Goal: Information Seeking & Learning: Stay updated

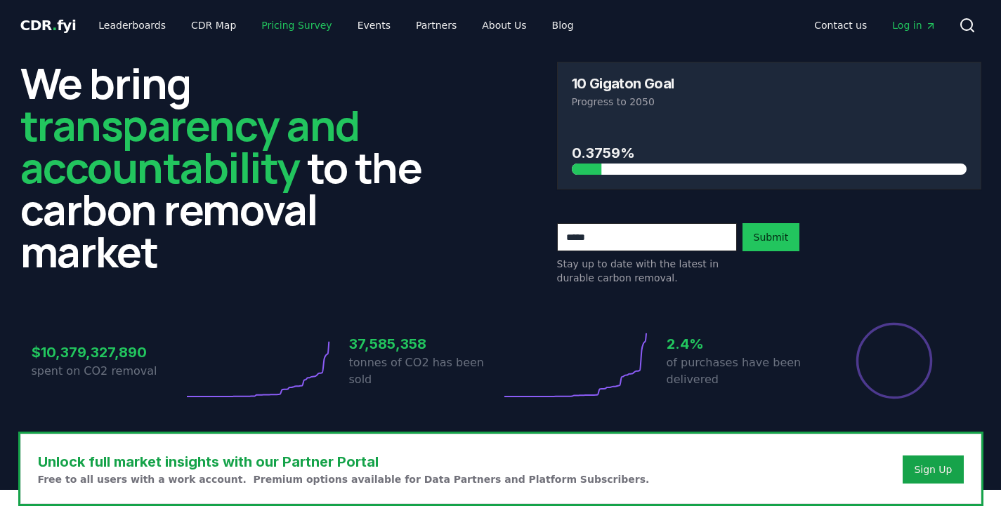
click at [267, 29] on link "Pricing Survey" at bounding box center [296, 25] width 93 height 25
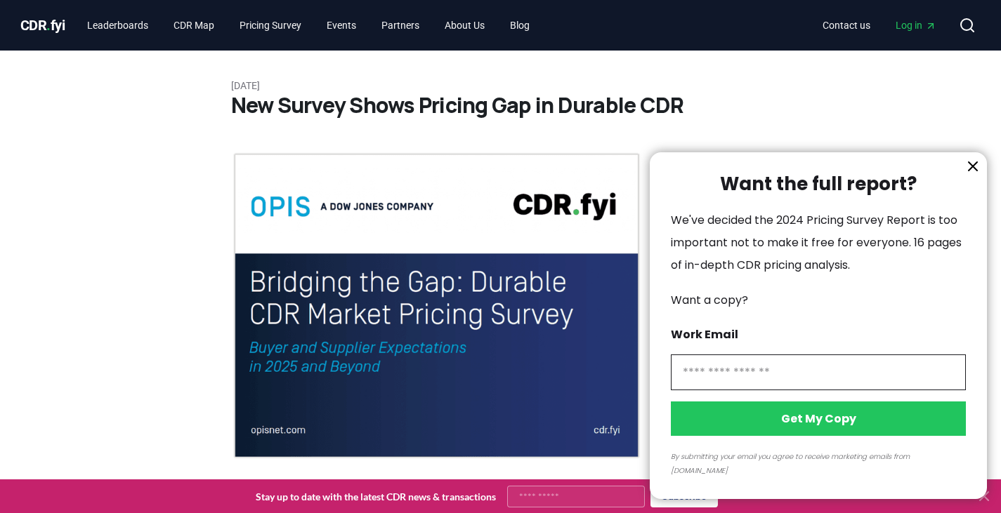
click at [970, 171] on icon "information" at bounding box center [972, 166] width 8 height 8
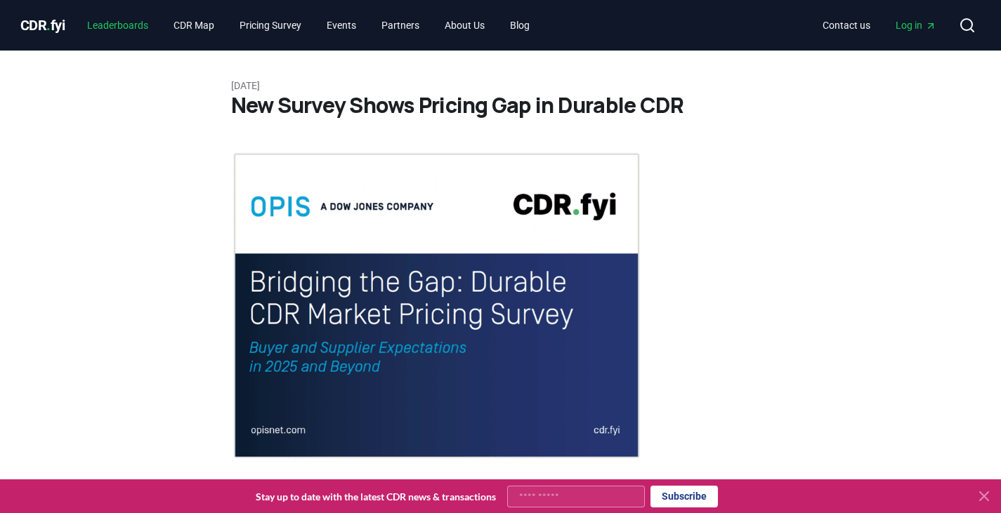
click at [109, 24] on link "Leaderboards" at bounding box center [118, 25] width 84 height 25
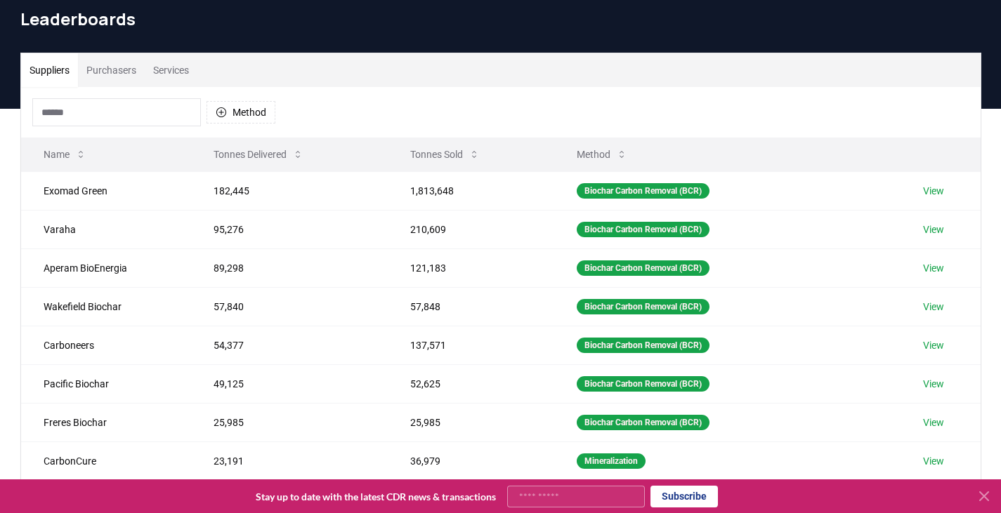
scroll to position [55, 0]
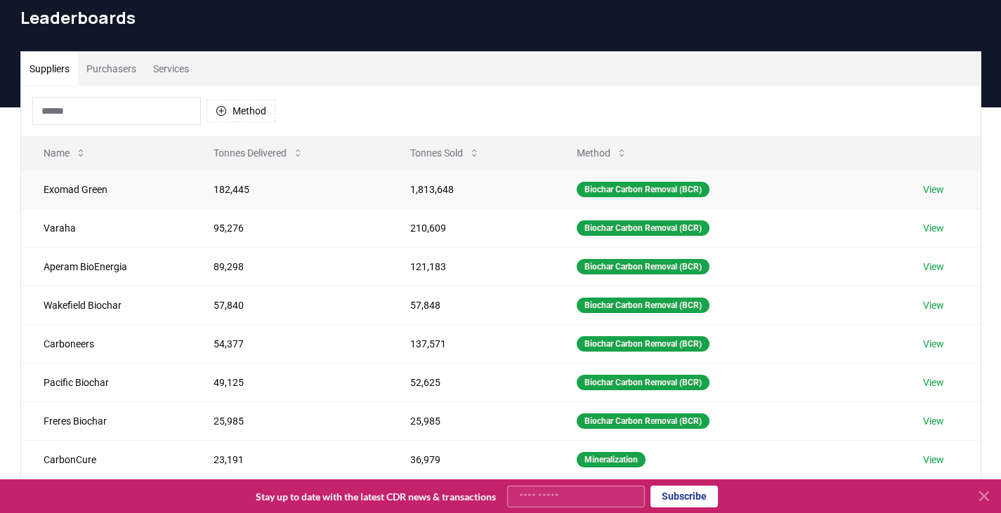
click at [933, 194] on link "View" at bounding box center [933, 190] width 21 height 14
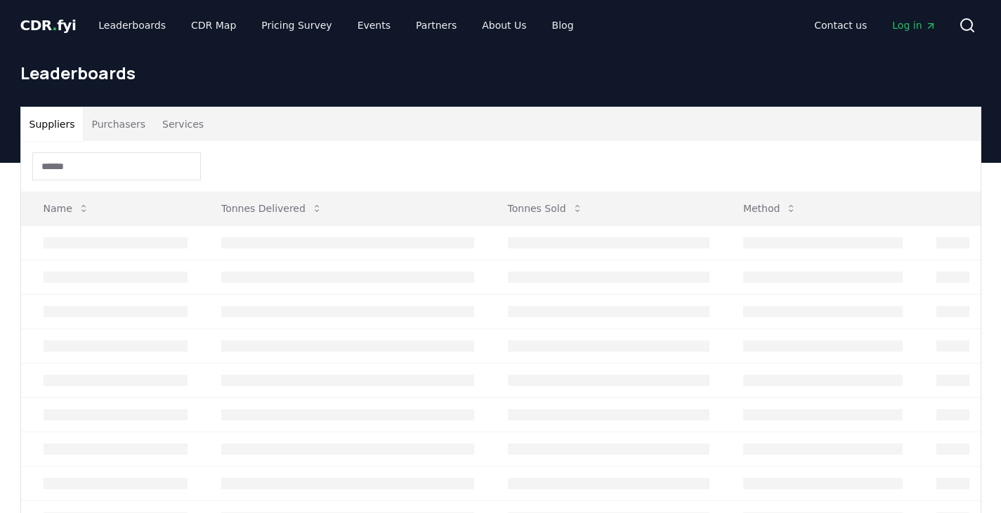
scroll to position [55, 0]
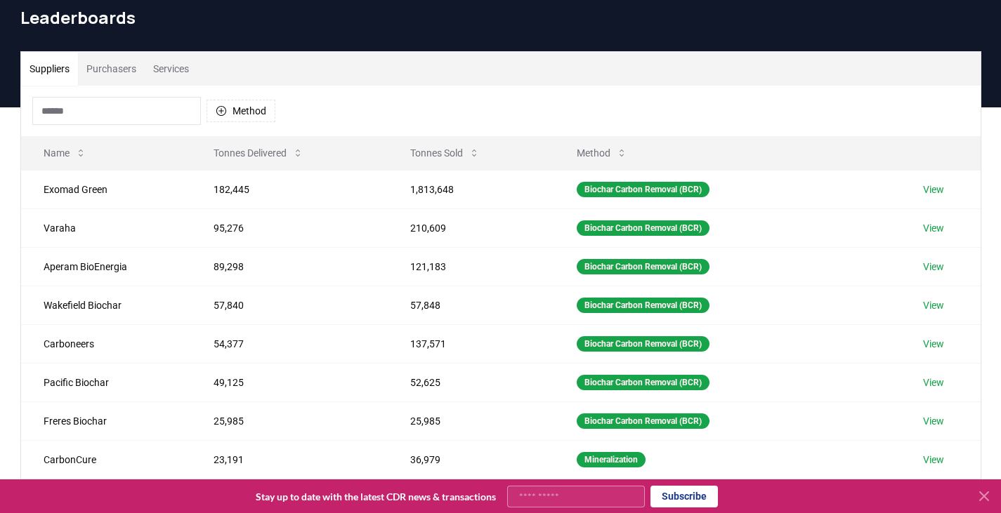
click at [107, 66] on button "Purchasers" at bounding box center [111, 69] width 67 height 34
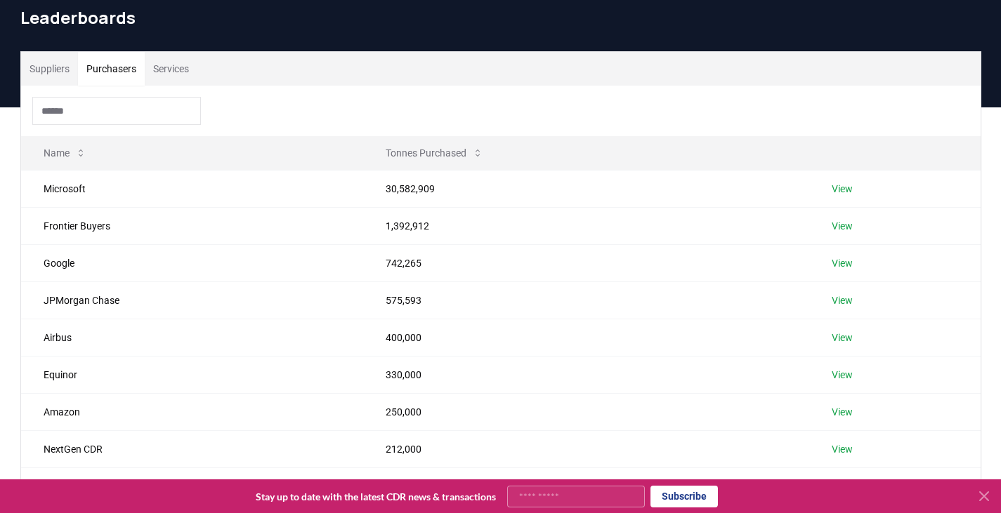
click at [181, 71] on button "Services" at bounding box center [171, 69] width 53 height 34
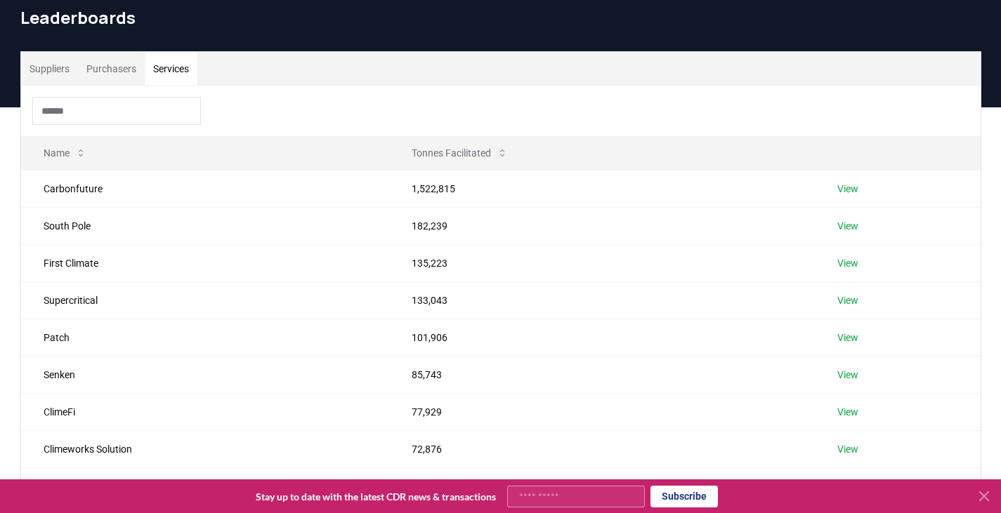
click at [59, 56] on button "Suppliers" at bounding box center [49, 69] width 57 height 34
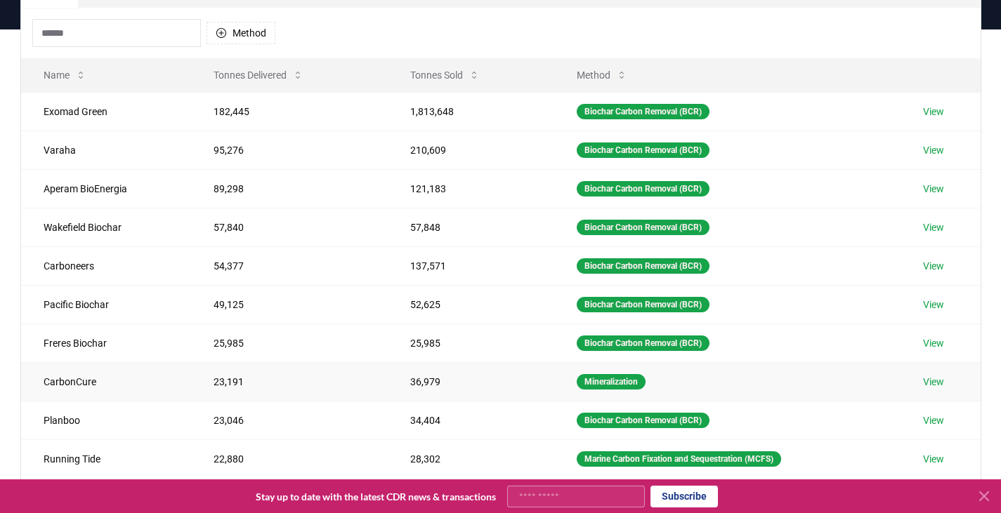
scroll to position [133, 0]
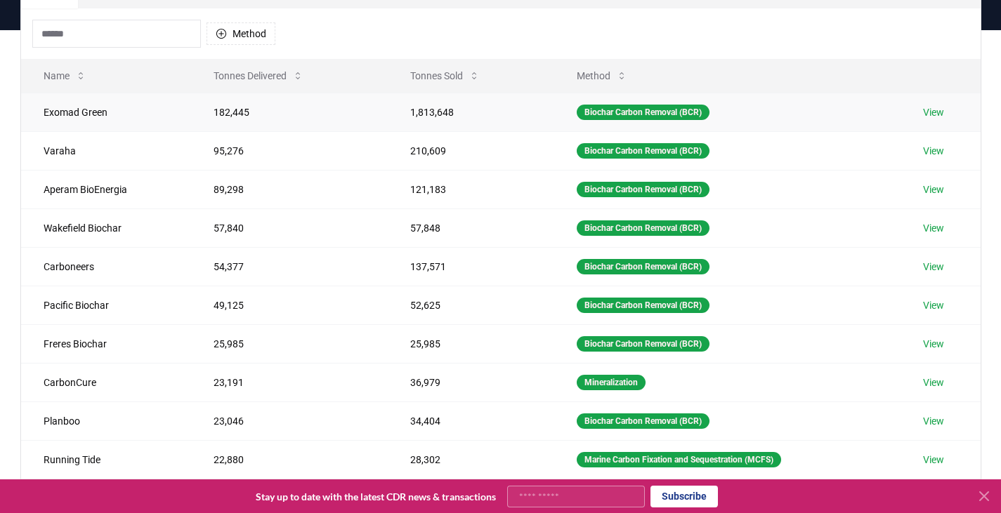
click at [944, 110] on link "View" at bounding box center [933, 112] width 21 height 14
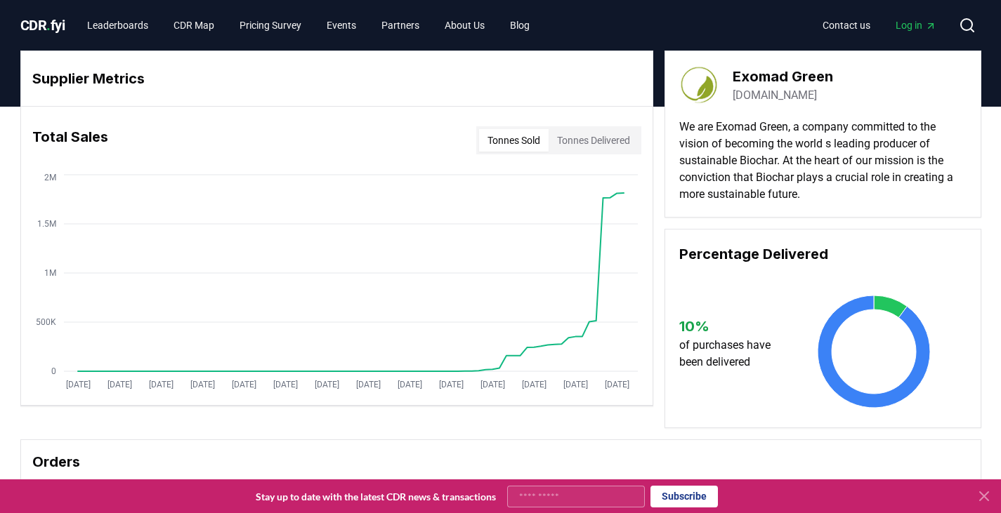
click at [598, 143] on button "Tonnes Delivered" at bounding box center [593, 140] width 90 height 22
click at [487, 131] on button "Tonnes Sold" at bounding box center [514, 140] width 70 height 22
click at [577, 140] on button "Tonnes Delivered" at bounding box center [593, 140] width 90 height 22
click at [519, 136] on button "Tonnes Sold" at bounding box center [514, 140] width 70 height 22
click at [270, 30] on link "Pricing Survey" at bounding box center [270, 25] width 84 height 25
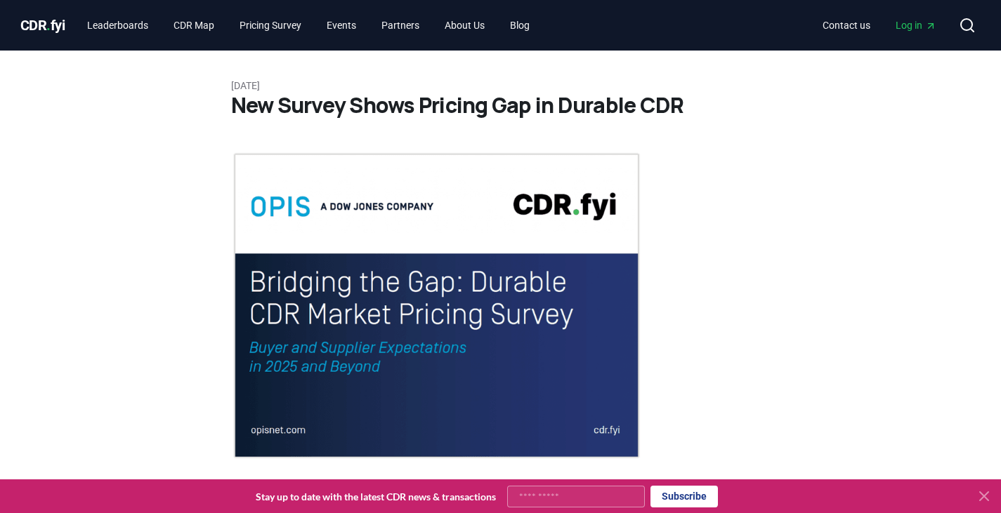
click at [292, 215] on img at bounding box center [436, 306] width 411 height 308
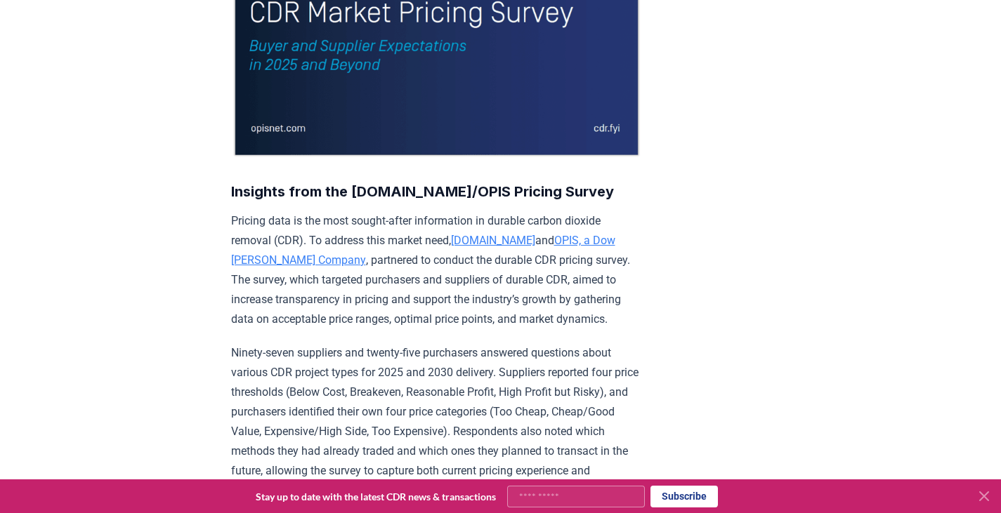
scroll to position [311, 0]
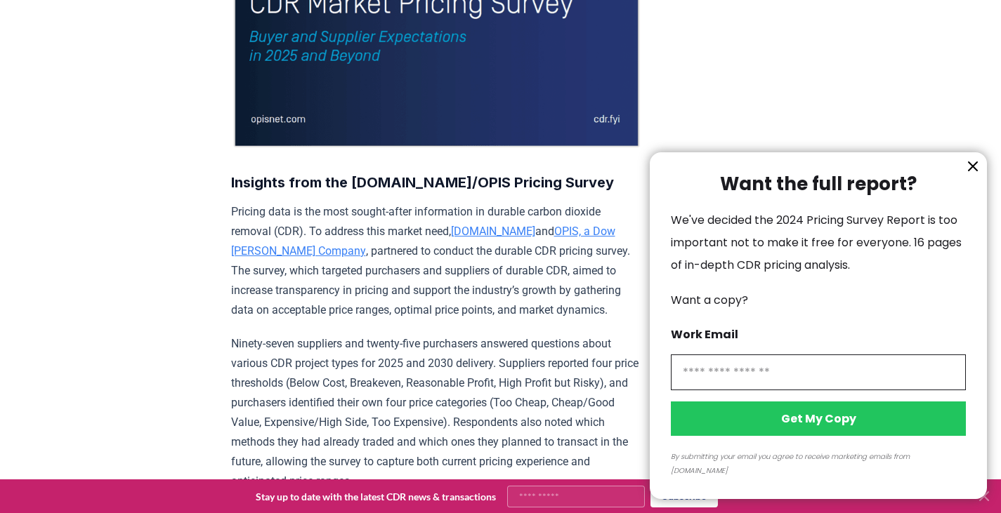
click at [399, 216] on div at bounding box center [500, 256] width 1001 height 513
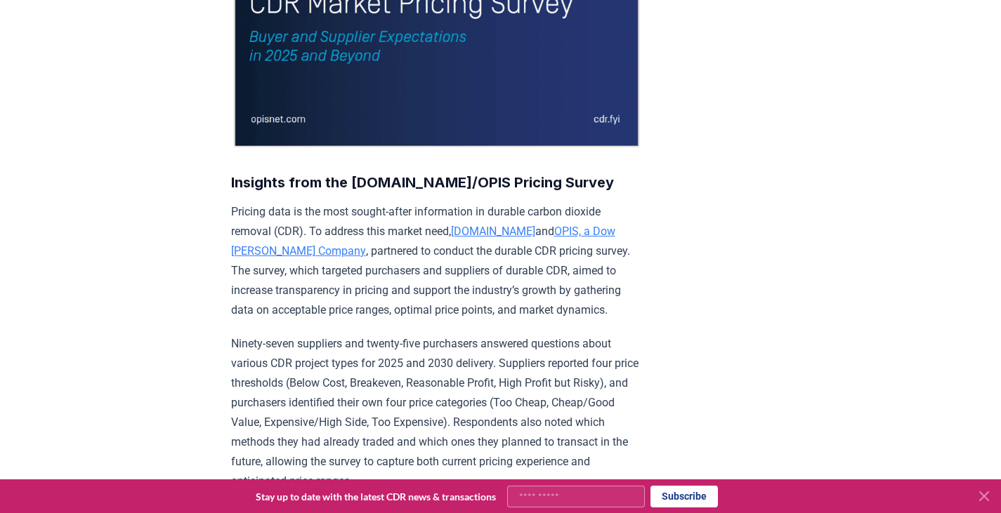
click at [399, 216] on div at bounding box center [500, 256] width 1001 height 513
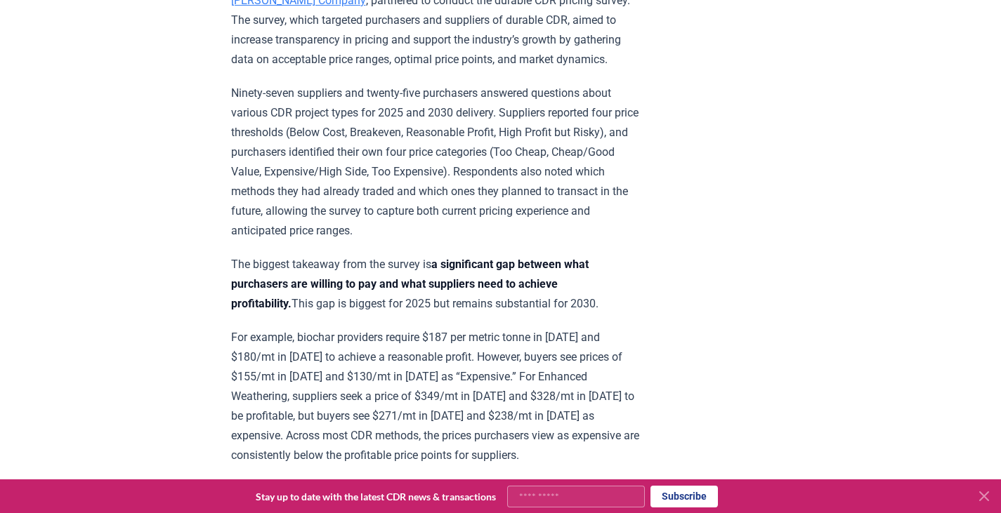
scroll to position [565, 0]
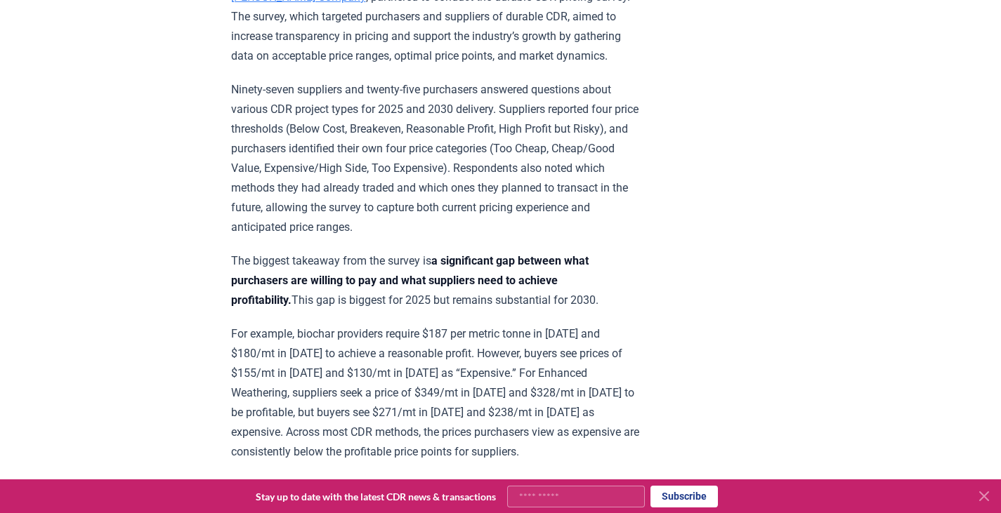
click at [457, 327] on p "For example, biochar providers require $187 per metric tonne in 2025 and $180/m…" at bounding box center [436, 393] width 411 height 138
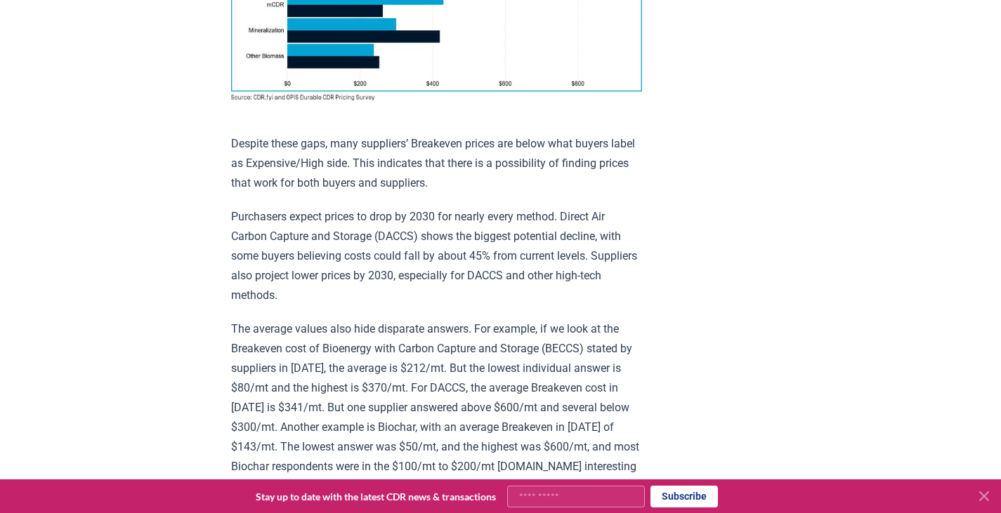
scroll to position [1300, 0]
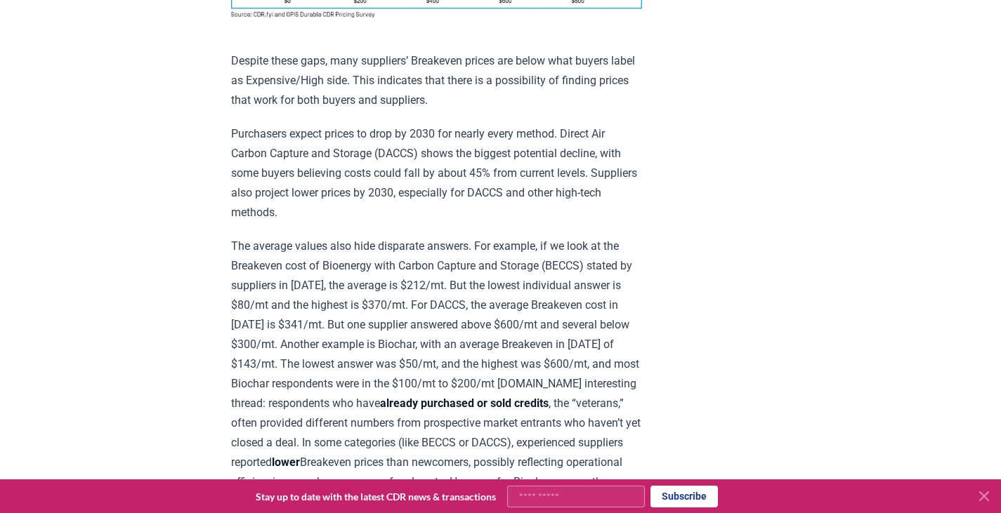
click at [399, 249] on p "The average values also hide disparate answers. For example, if we look at the …" at bounding box center [436, 394] width 411 height 315
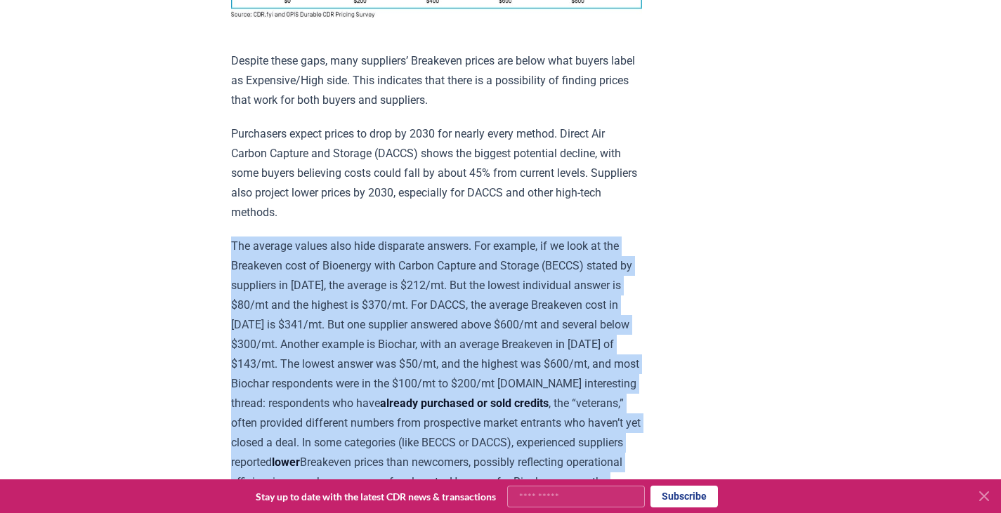
click at [399, 249] on p "The average values also hide disparate answers. For example, if we look at the …" at bounding box center [436, 394] width 411 height 315
click at [412, 252] on p "The average values also hide disparate answers. For example, if we look at the …" at bounding box center [436, 394] width 411 height 315
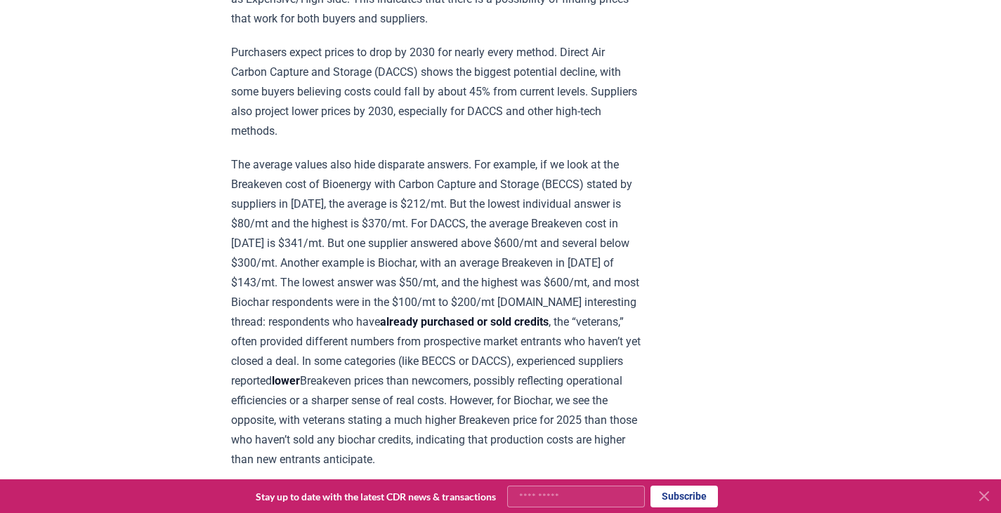
scroll to position [1390, 0]
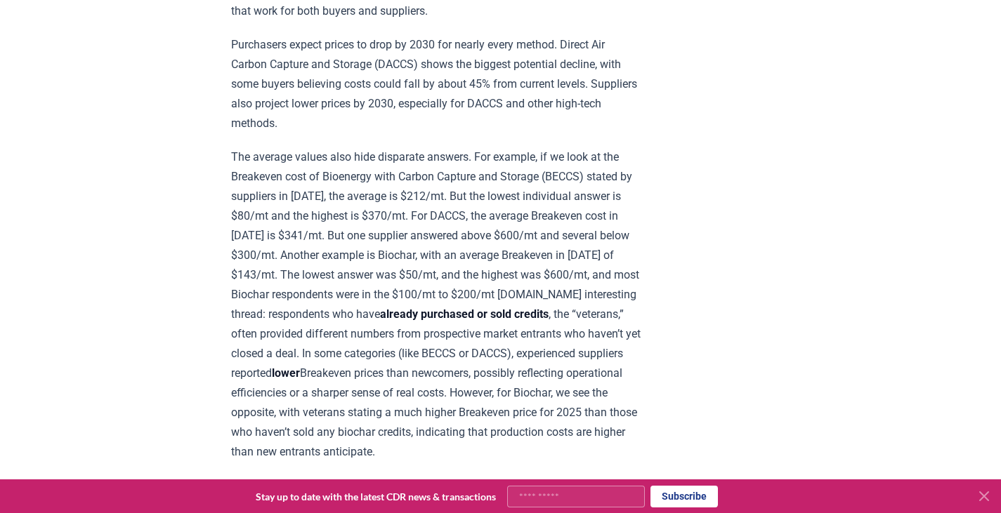
click at [352, 185] on p "The average values also hide disparate answers. For example, if we look at the …" at bounding box center [436, 304] width 411 height 315
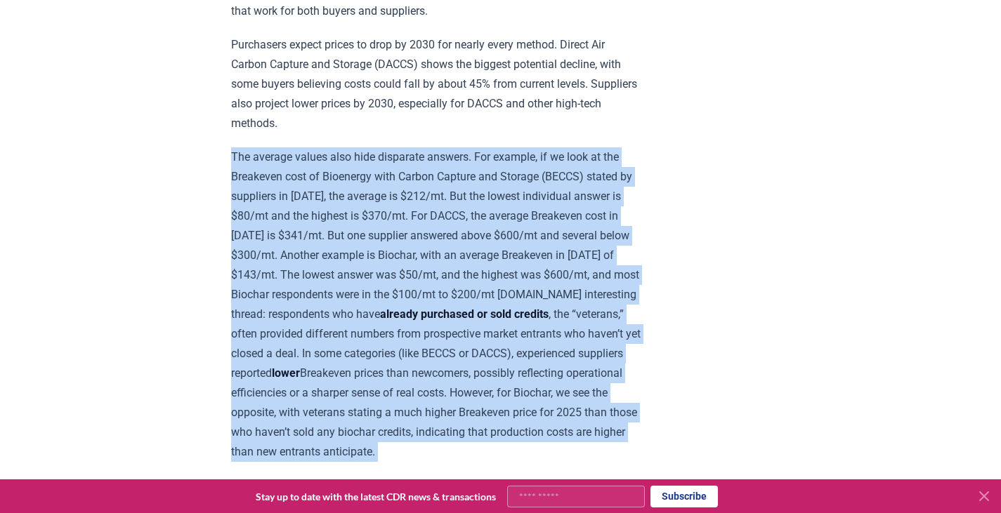
click at [352, 185] on p "The average values also hide disparate answers. For example, if we look at the …" at bounding box center [436, 304] width 411 height 315
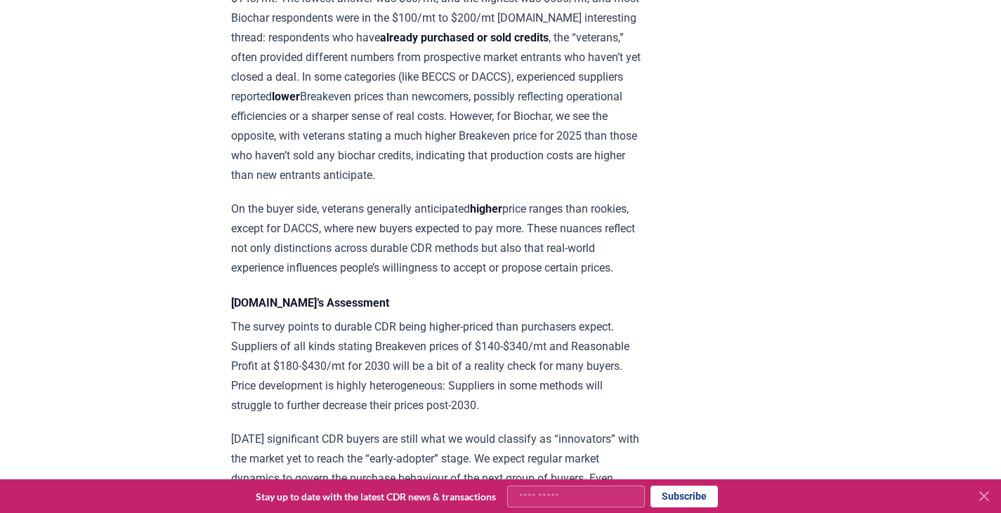
scroll to position [1667, 0]
click at [373, 227] on p "On the buyer side, veterans generally anticipated higher price ranges than rook…" at bounding box center [436, 238] width 411 height 79
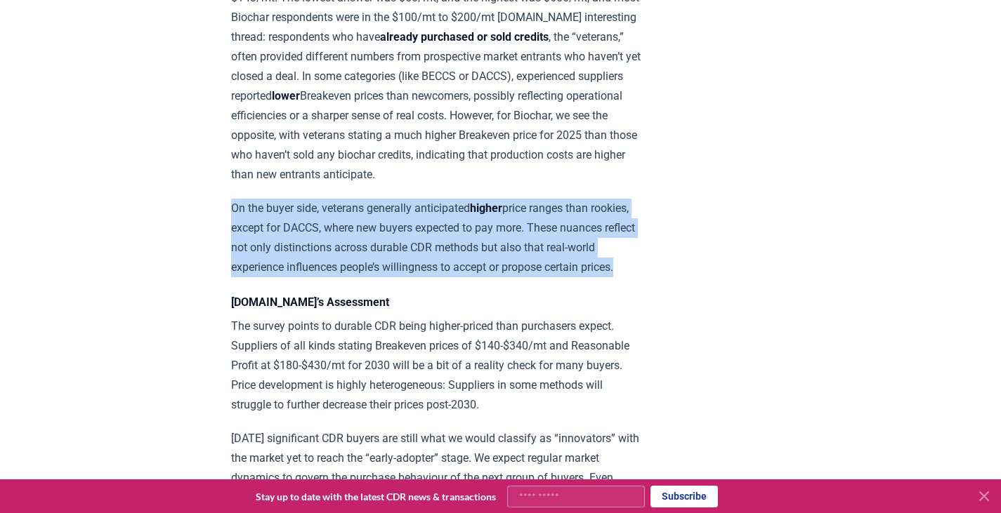
click at [373, 227] on p "On the buyer side, veterans generally anticipated higher price ranges than rook…" at bounding box center [436, 238] width 411 height 79
click at [374, 228] on p "On the buyer side, veterans generally anticipated higher price ranges than rook…" at bounding box center [436, 238] width 411 height 79
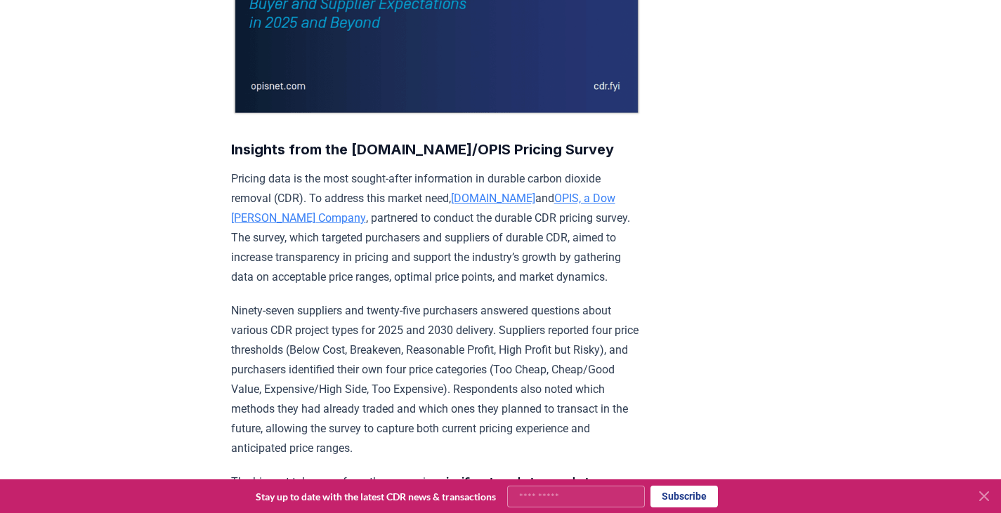
scroll to position [0, 0]
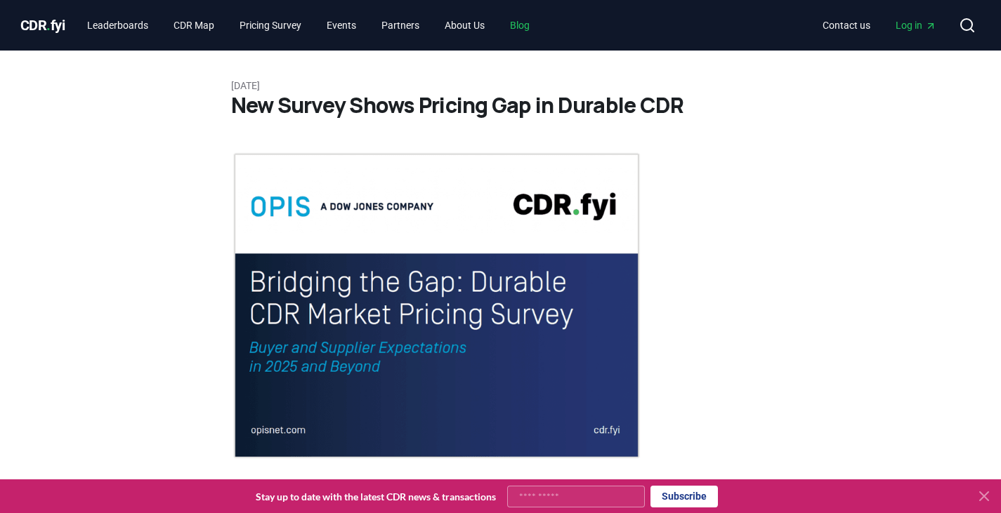
click at [539, 25] on link "Blog" at bounding box center [520, 25] width 42 height 25
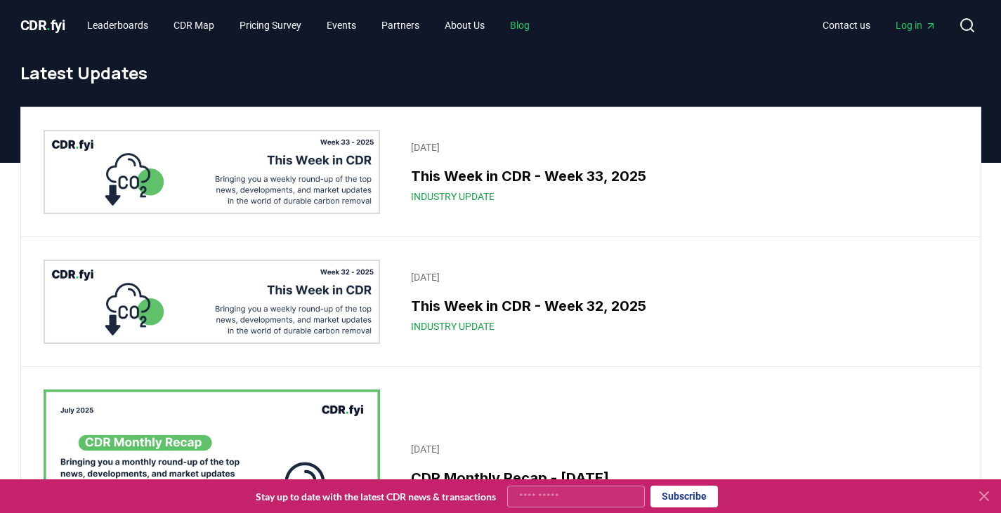
scroll to position [1, 0]
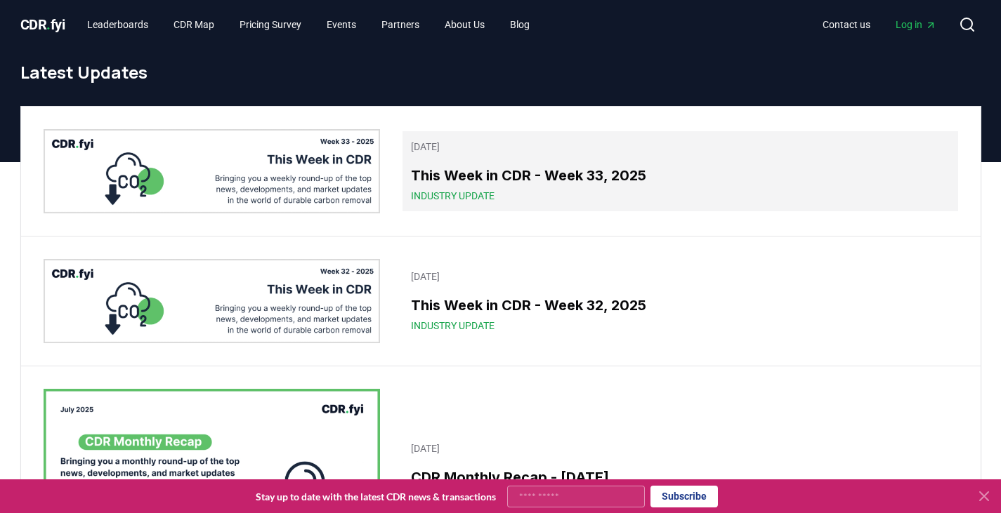
click at [532, 163] on link "August 15, 2025 This Week in CDR - Week 33, 2025 Industry Update" at bounding box center [679, 171] width 555 height 80
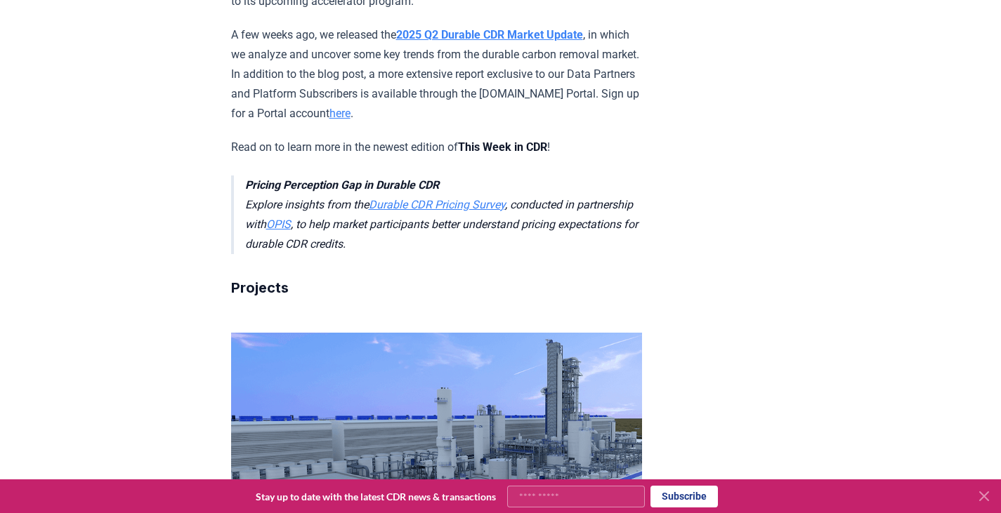
scroll to position [749, 0]
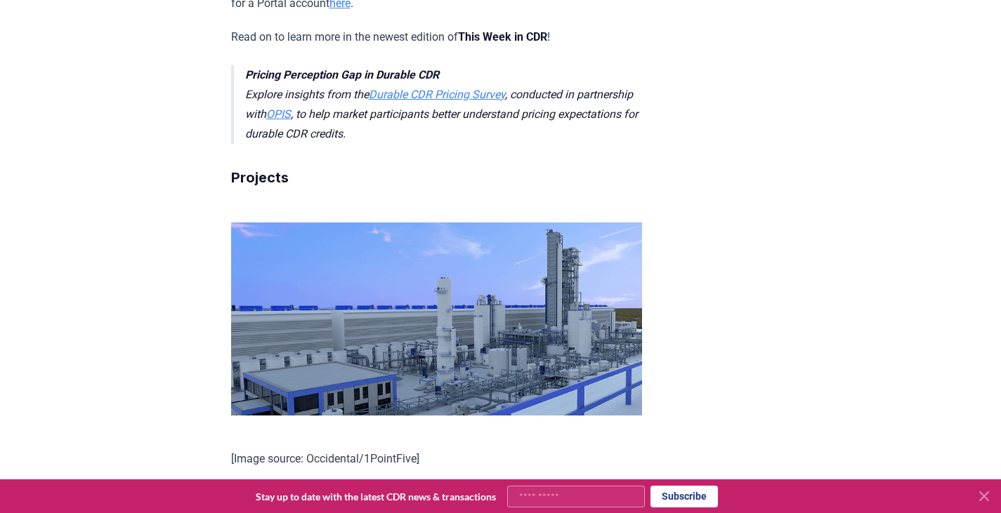
scroll to position [856, 0]
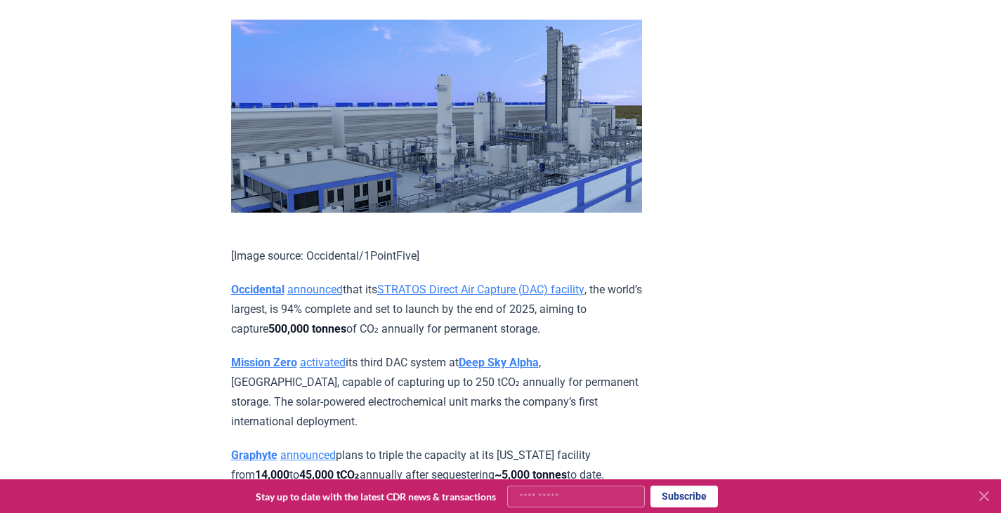
scroll to position [1055, 0]
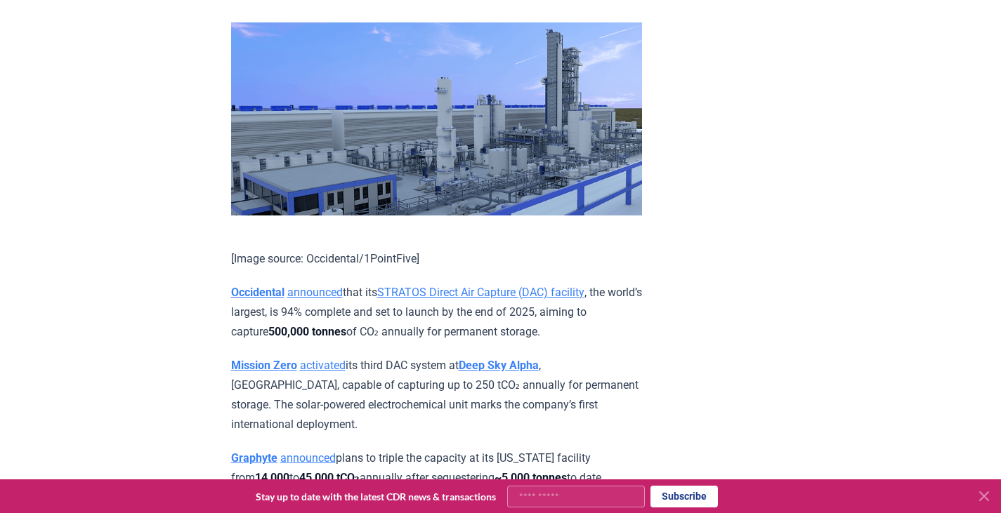
click at [418, 449] on p "Graphyte announced plans to triple the capacity at its Arkansas facility from 1…" at bounding box center [436, 488] width 411 height 79
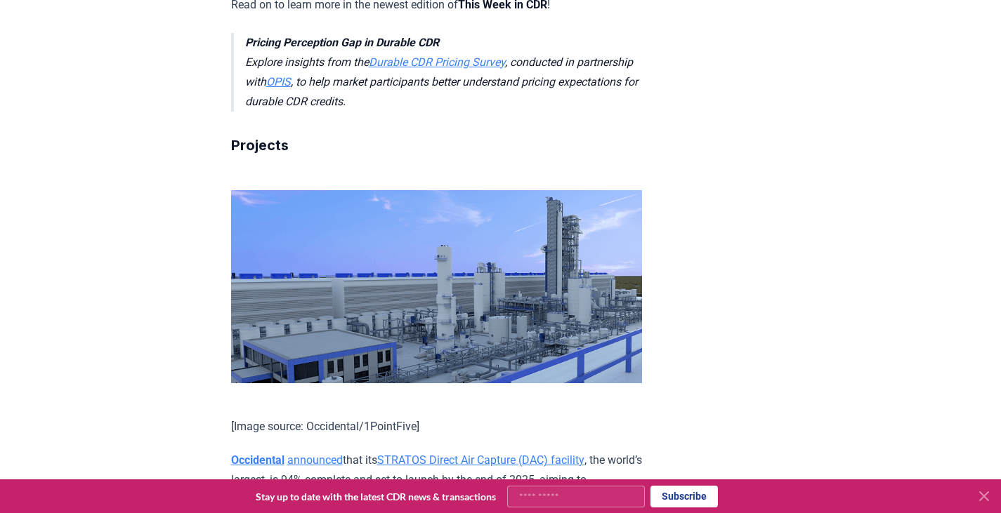
scroll to position [884, 0]
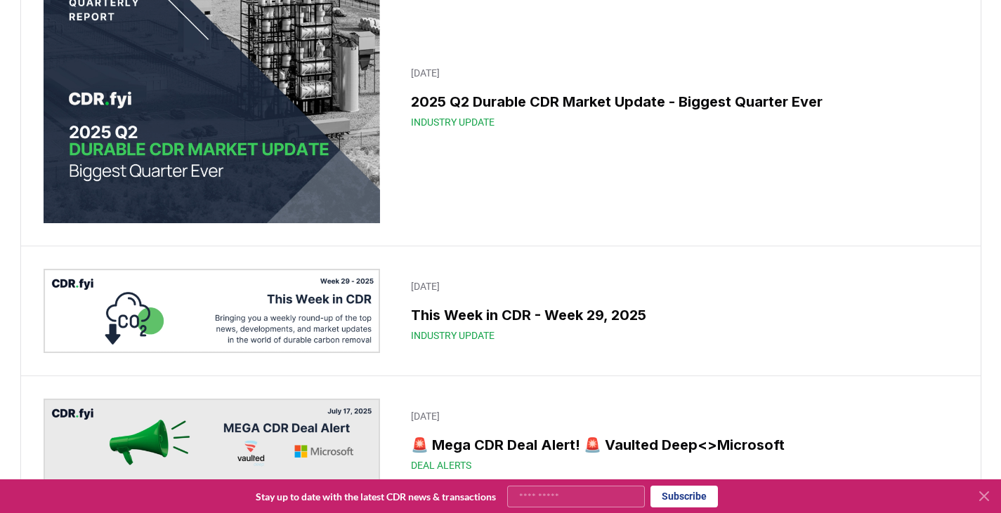
scroll to position [1, 0]
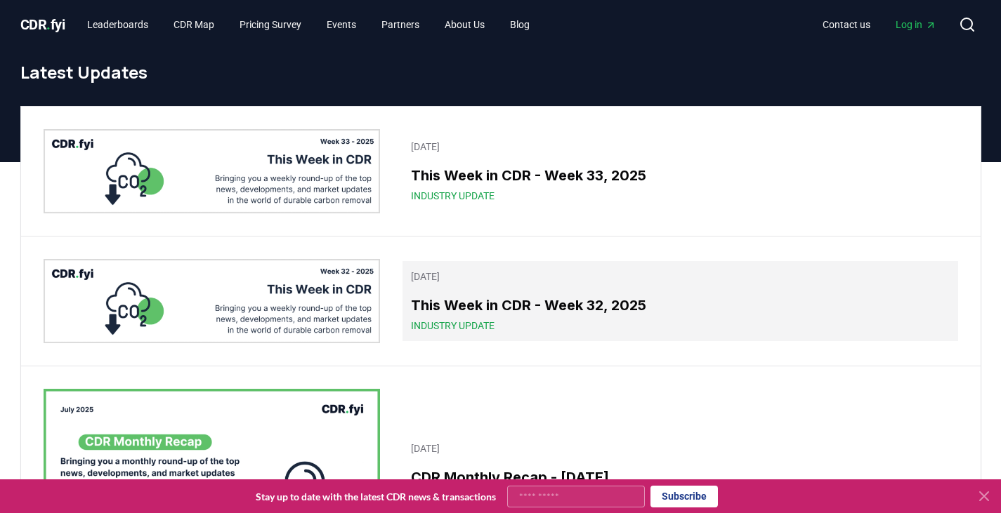
click at [408, 279] on link "August 08, 2025 This Week in CDR - Week 32, 2025 Industry Update" at bounding box center [679, 301] width 555 height 80
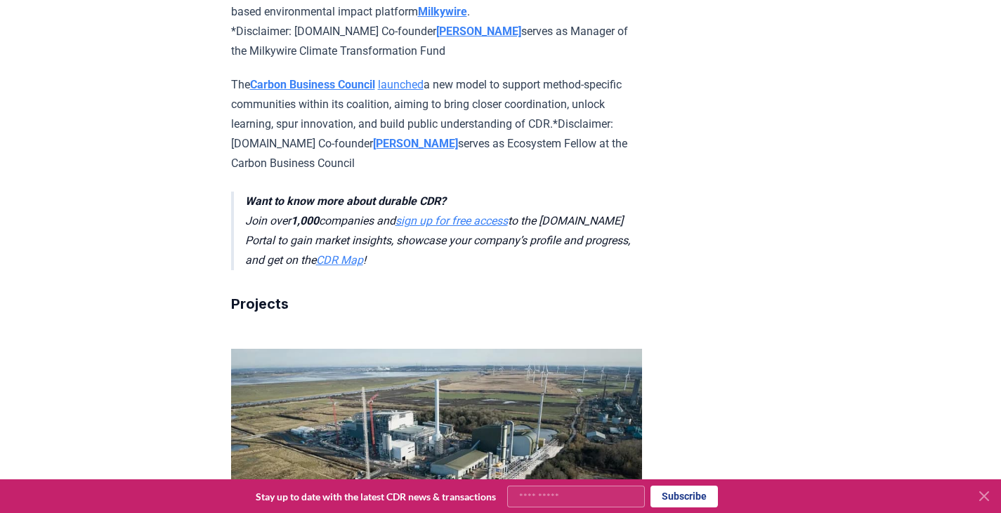
scroll to position [1584, 0]
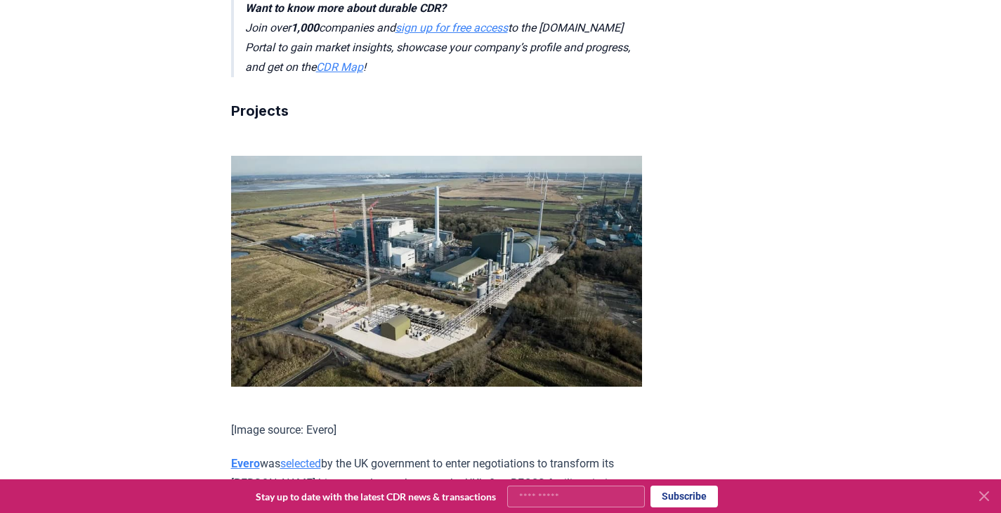
click at [400, 454] on p "Evero was selected by the UK government to enter negotiations to transform its …" at bounding box center [436, 483] width 411 height 59
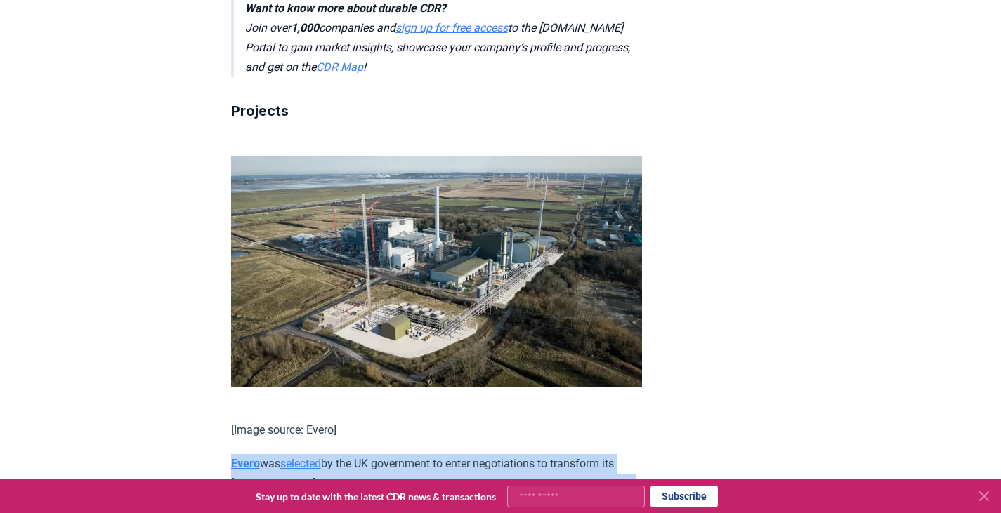
click at [400, 454] on p "Evero was selected by the UK government to enter negotiations to transform its …" at bounding box center [436, 483] width 411 height 59
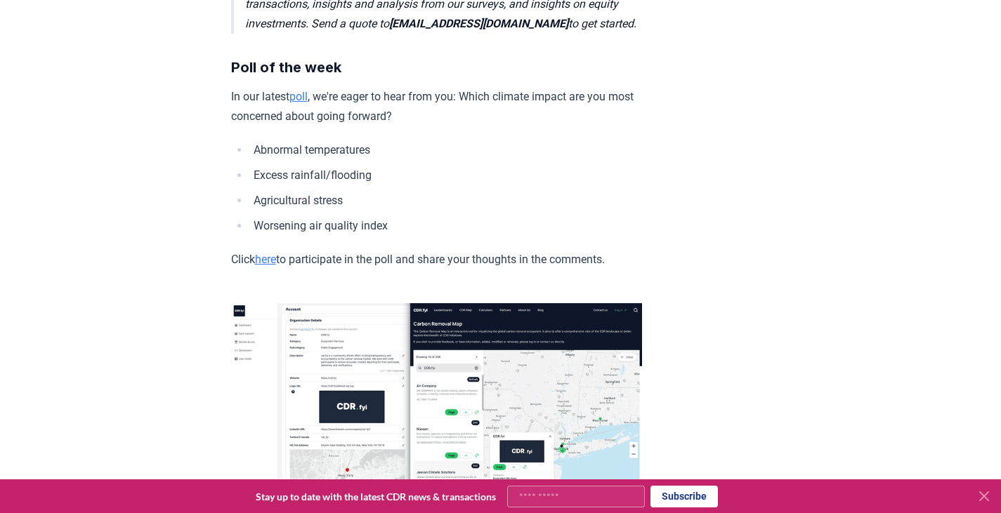
scroll to position [3594, 0]
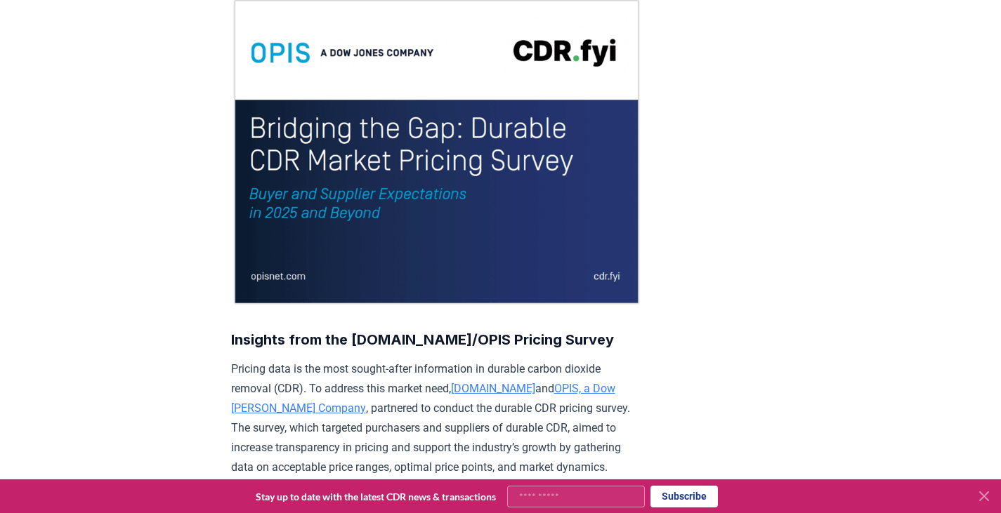
scroll to position [133, 0]
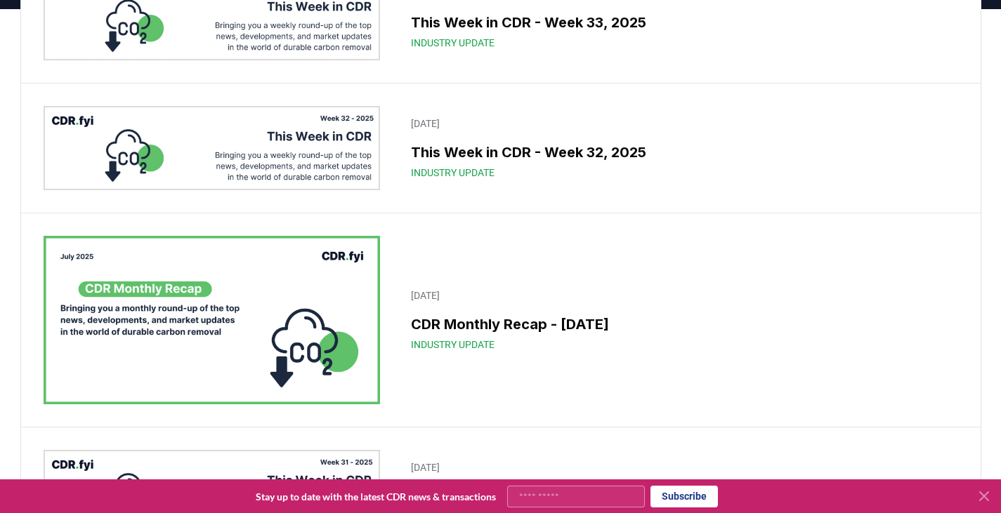
scroll to position [157, 0]
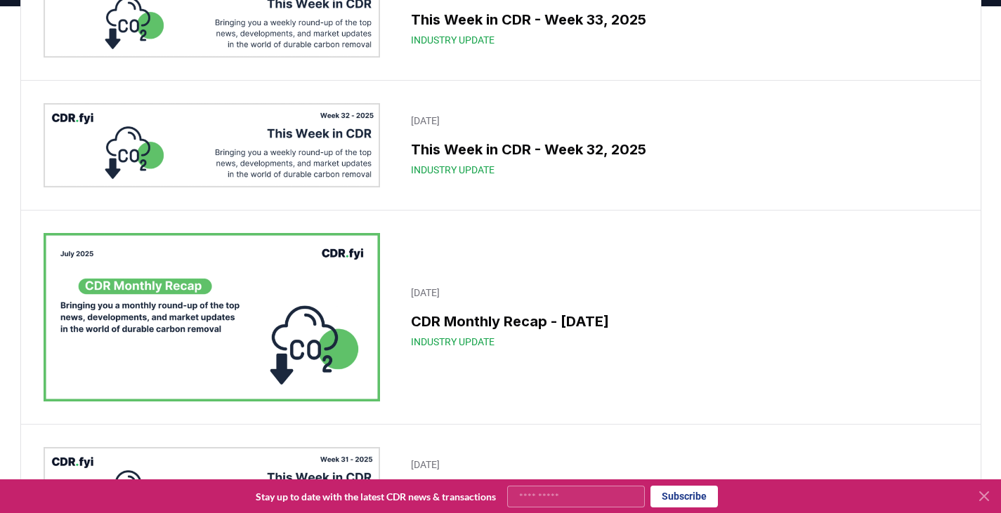
click at [357, 299] on img at bounding box center [212, 317] width 337 height 169
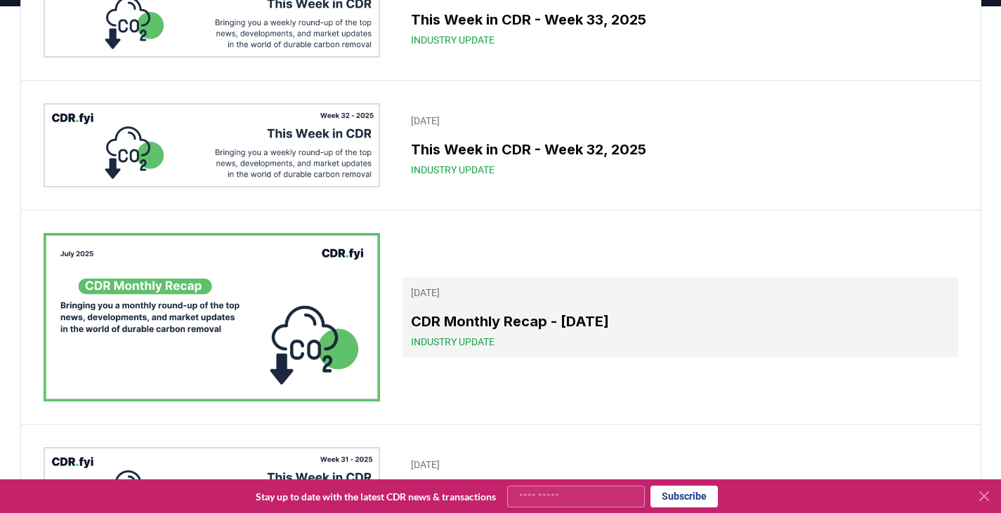
click at [494, 333] on div "CDR Monthly Recap - July 2025 Industry Update" at bounding box center [680, 330] width 538 height 38
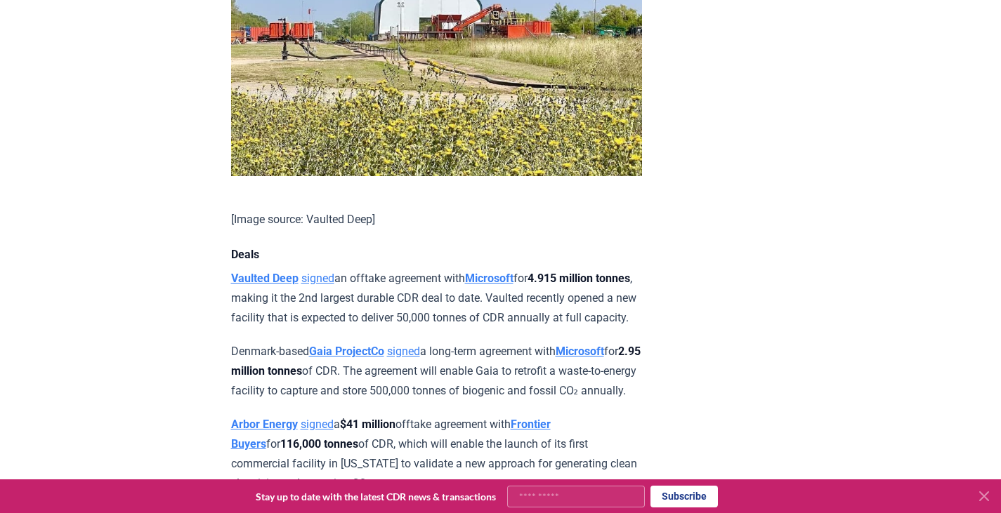
scroll to position [1116, 0]
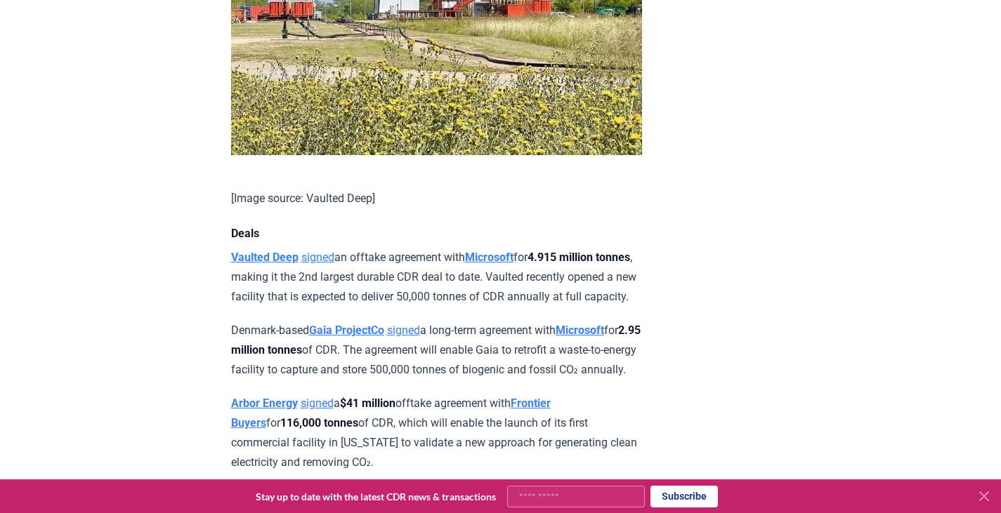
click at [308, 416] on strong "116,000 tonnes" at bounding box center [319, 422] width 78 height 13
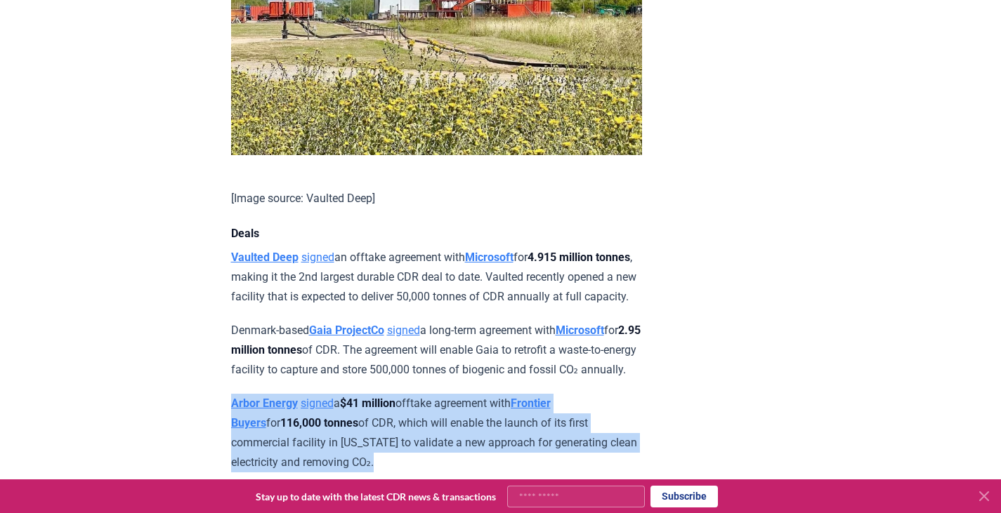
click at [308, 416] on strong "116,000 tonnes" at bounding box center [319, 422] width 78 height 13
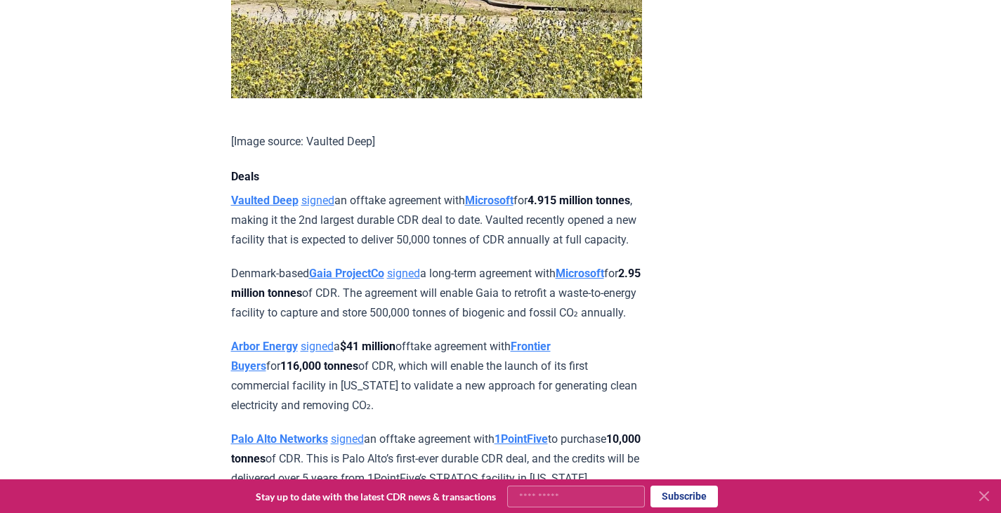
scroll to position [1172, 0]
click at [437, 430] on p "Palo Alto Networks signed an offtake agreement with 1PointFive to purchase 10,0…" at bounding box center [436, 459] width 411 height 59
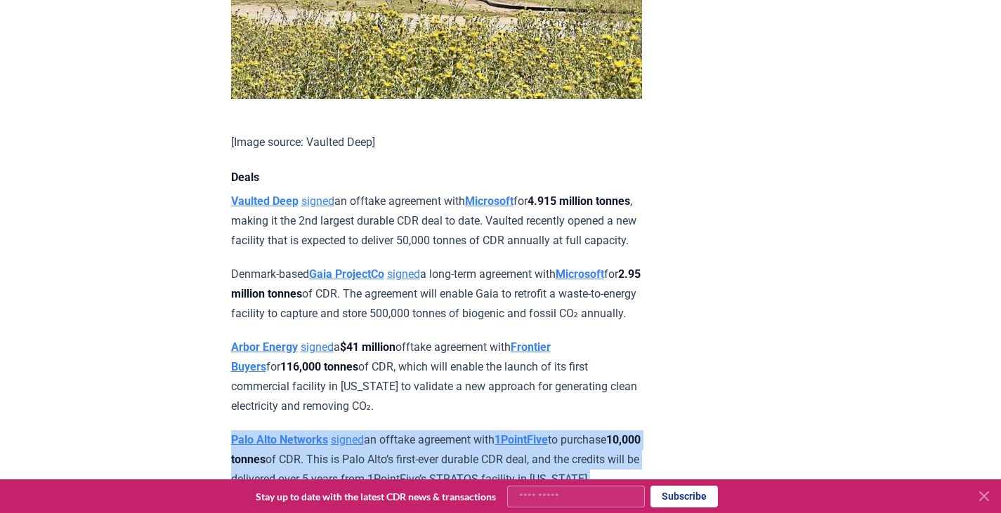
click at [437, 430] on p "Palo Alto Networks signed an offtake agreement with 1PointFive to purchase 10,0…" at bounding box center [436, 459] width 411 height 59
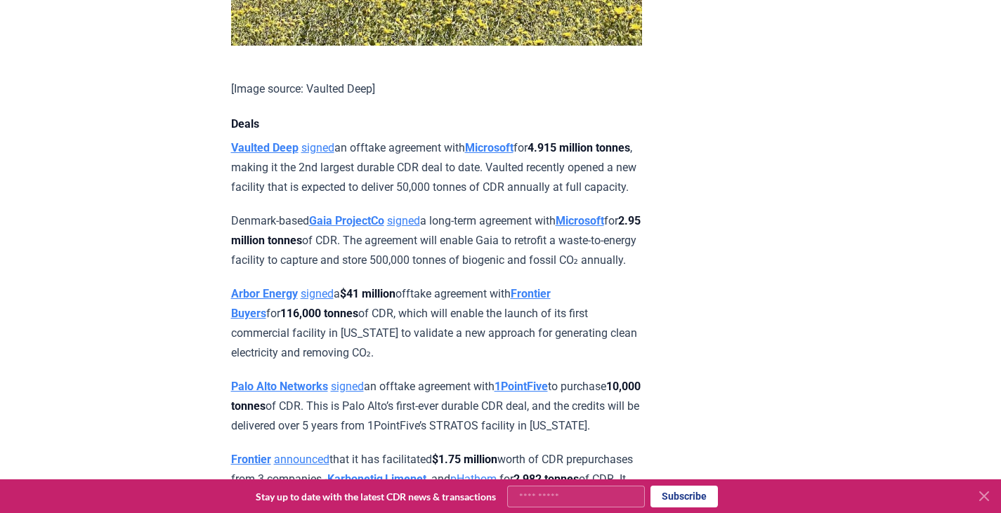
scroll to position [1226, 0]
click at [434, 376] on p "Palo Alto Networks signed an offtake agreement with 1PointFive to purchase 10,0…" at bounding box center [436, 405] width 411 height 59
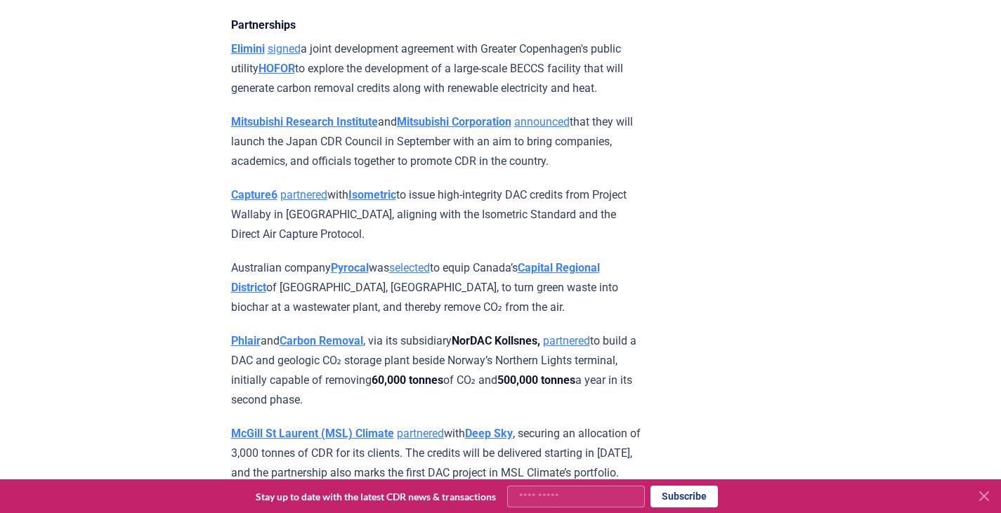
scroll to position [1819, 0]
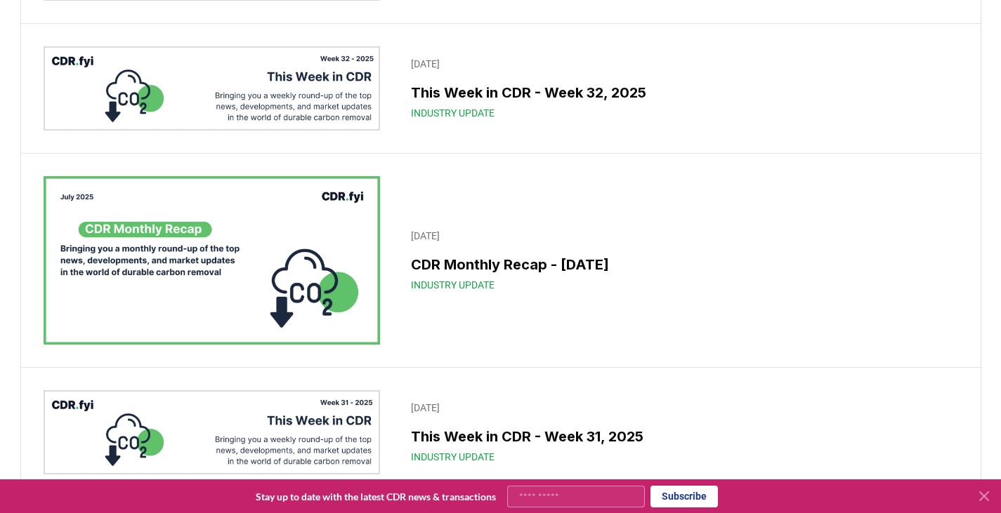
scroll to position [215, 0]
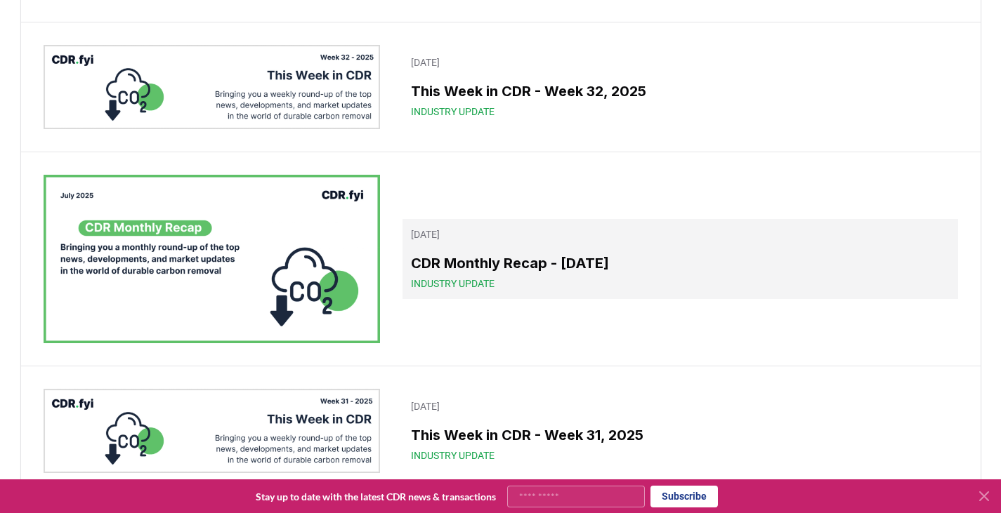
click at [459, 247] on link "August 05, 2025 CDR Monthly Recap - July 2025 Industry Update" at bounding box center [679, 259] width 555 height 80
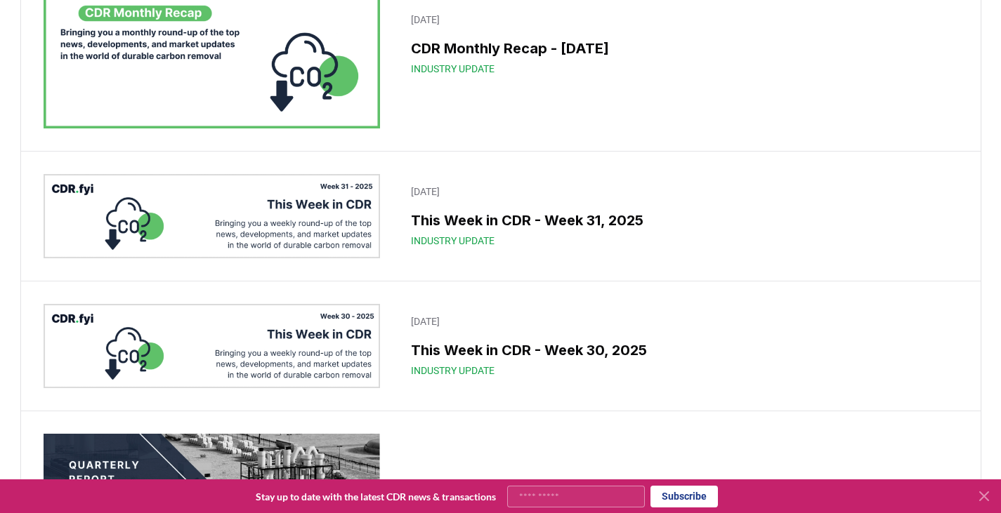
scroll to position [430, 0]
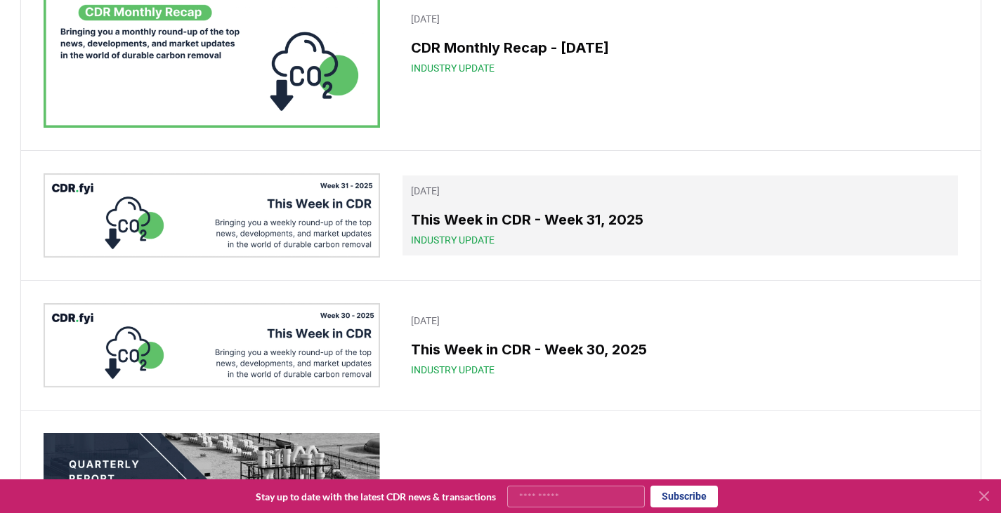
click at [508, 212] on h3 "This Week in CDR - Week 31, 2025" at bounding box center [680, 219] width 538 height 21
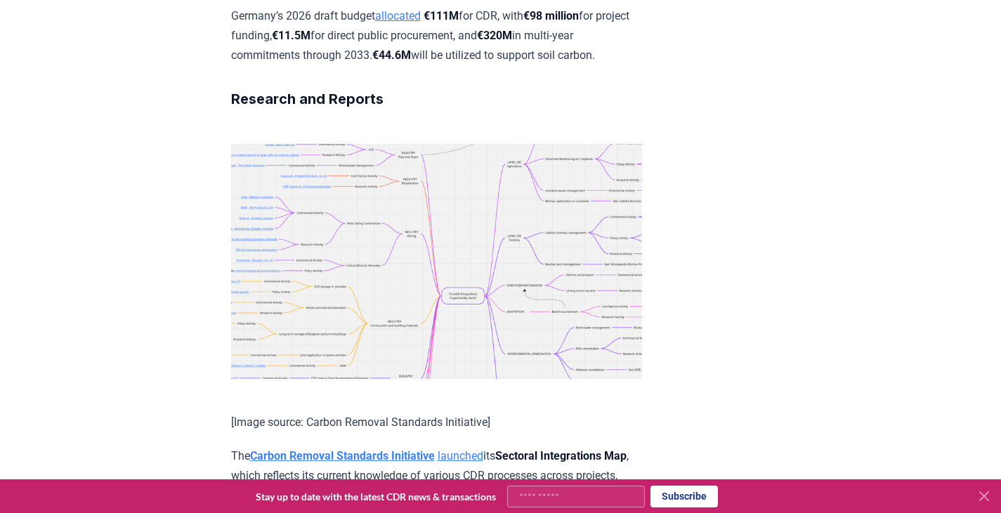
scroll to position [3842, 0]
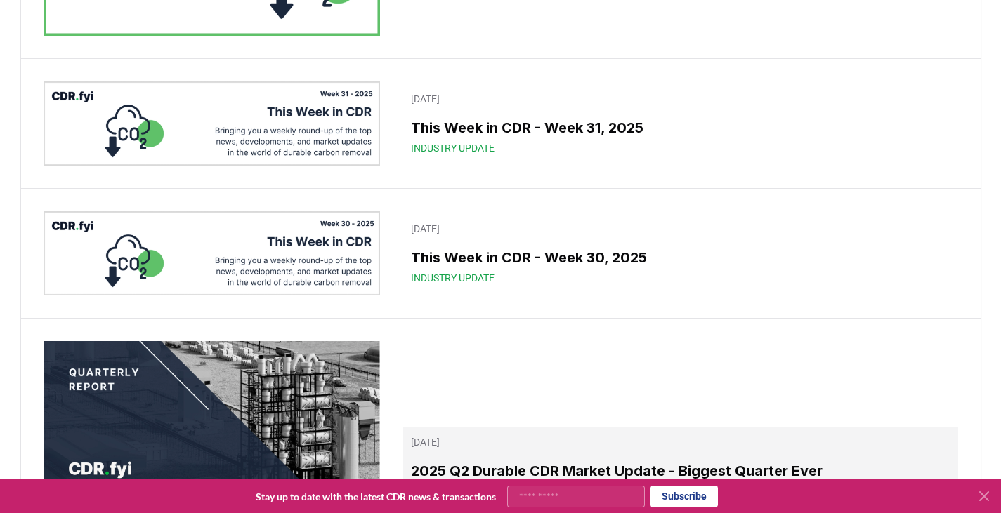
scroll to position [758, 0]
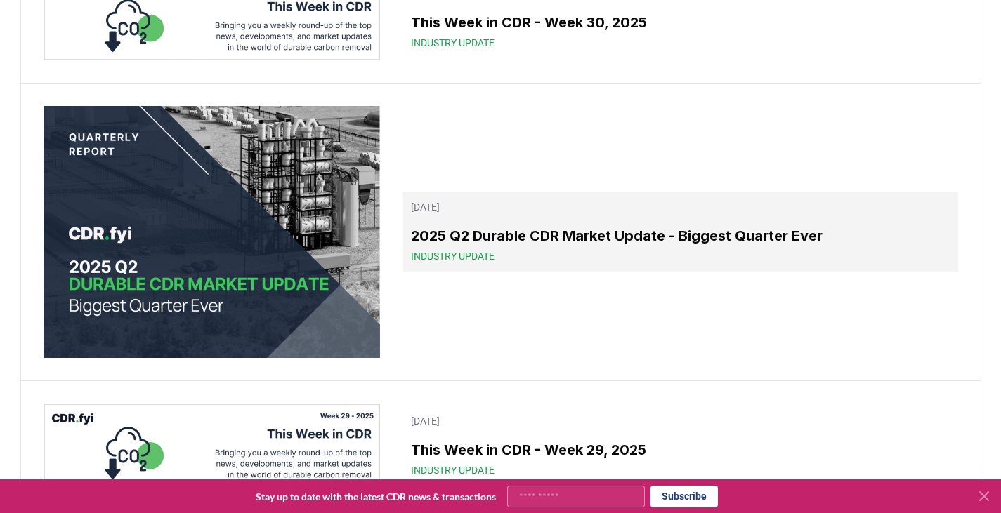
click at [494, 232] on h3 "2025 Q2 Durable CDR Market Update - Biggest Quarter Ever" at bounding box center [680, 235] width 538 height 21
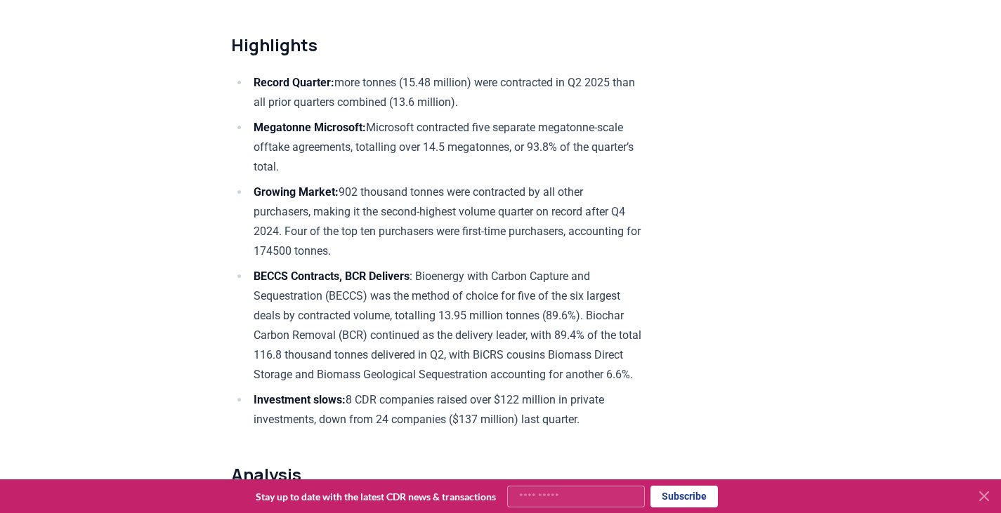
scroll to position [484, 0]
click at [441, 112] on ul "Record Quarter: more tonnes (15.48 million) were contracted in Q2 2025 than all…" at bounding box center [436, 252] width 411 height 357
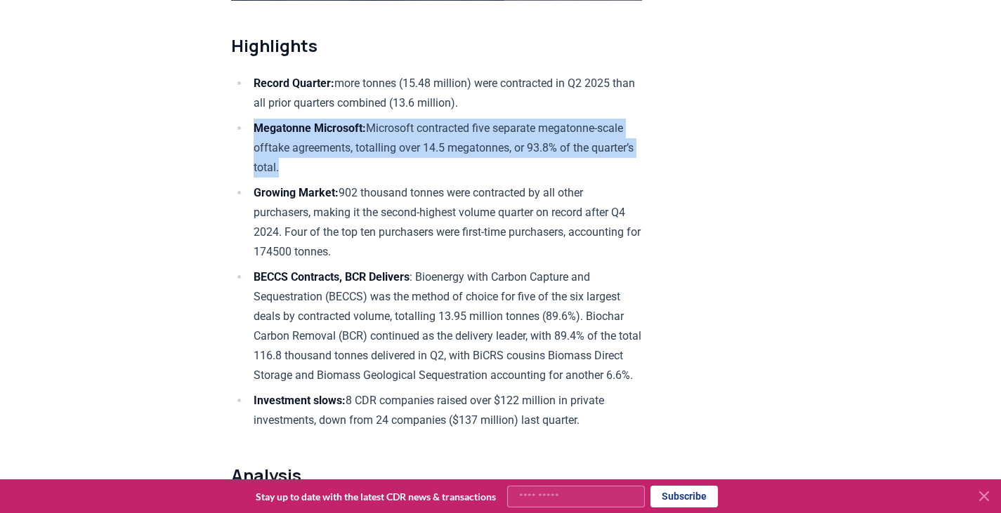
click at [441, 112] on ul "Record Quarter: more tonnes (15.48 million) were contracted in Q2 2025 than all…" at bounding box center [436, 252] width 411 height 357
click at [442, 119] on li "Megatonne Microsoft: Microsoft contracted five separate megatonne-scale offtake…" at bounding box center [445, 148] width 393 height 59
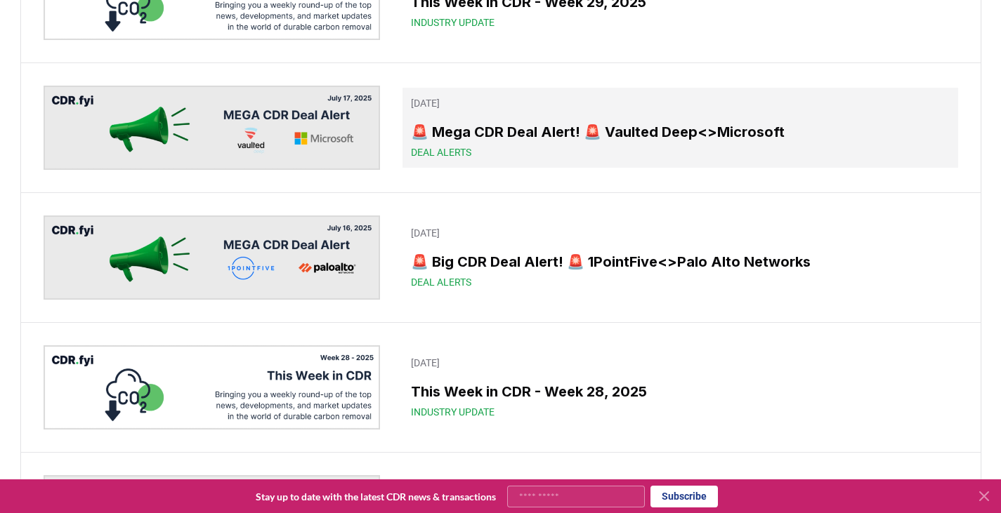
scroll to position [1207, 0]
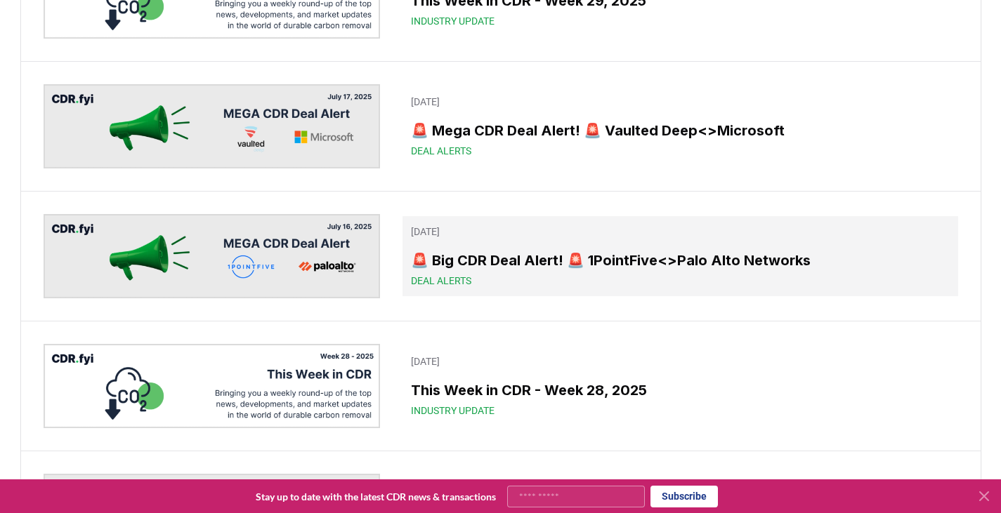
click at [528, 252] on h3 "🚨 Big CDR Deal Alert! 🚨 1PointFive<>Palo Alto Networks" at bounding box center [680, 260] width 538 height 21
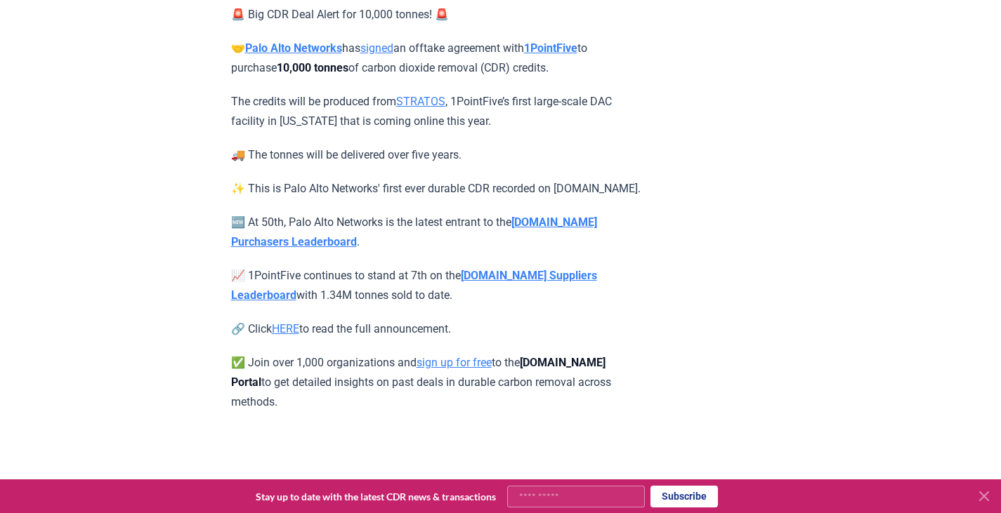
scroll to position [334, 0]
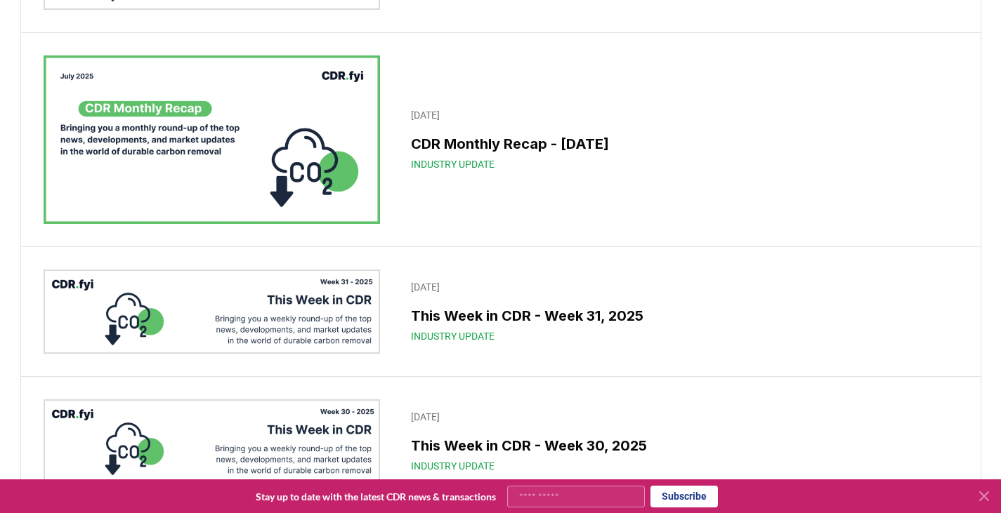
scroll to position [1207, 0]
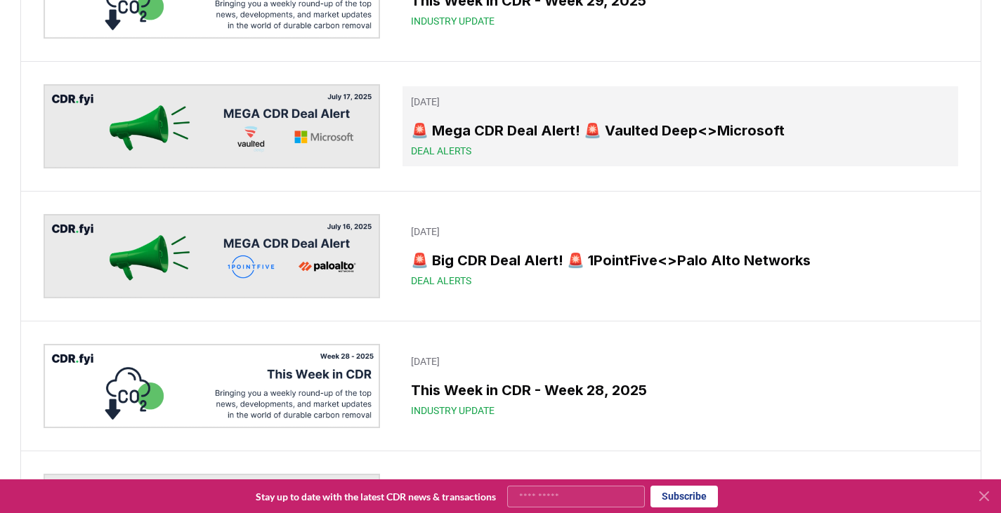
click at [473, 137] on h3 "🚨 Mega CDR Deal Alert! 🚨 Vaulted Deep<>Microsoft" at bounding box center [680, 130] width 538 height 21
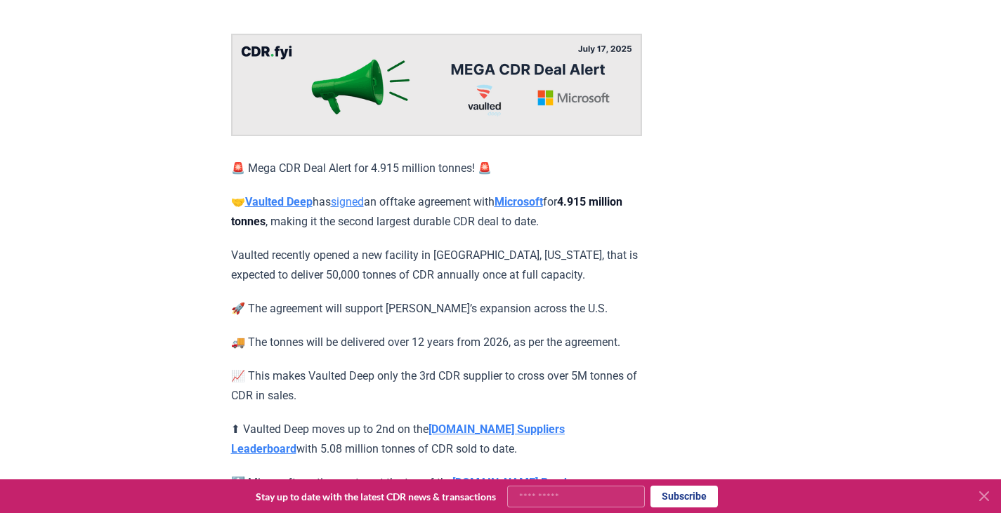
scroll to position [119, 0]
click at [470, 270] on p "Vaulted recently opened a new facility in Hutchinson, Kansas, that is expected …" at bounding box center [436, 264] width 411 height 39
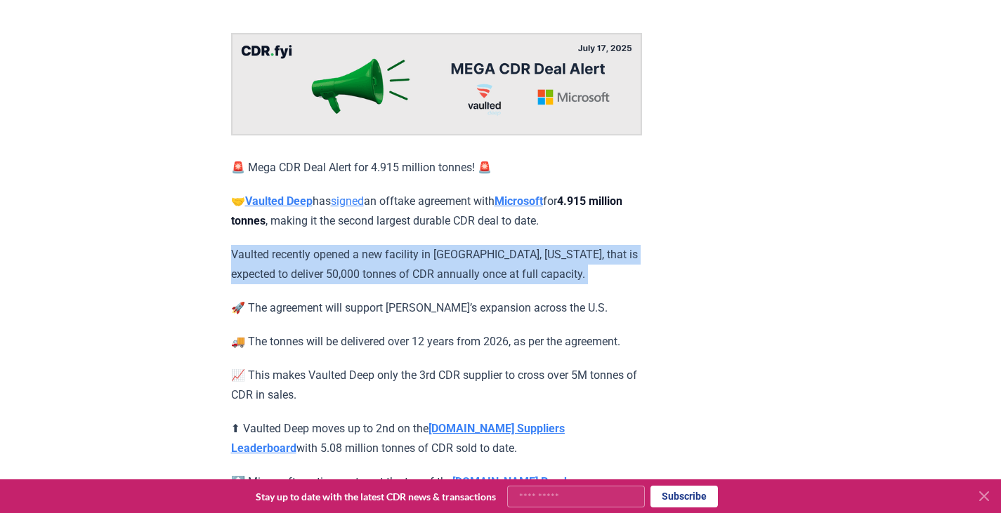
click at [470, 270] on p "Vaulted recently opened a new facility in Hutchinson, Kansas, that is expected …" at bounding box center [436, 264] width 411 height 39
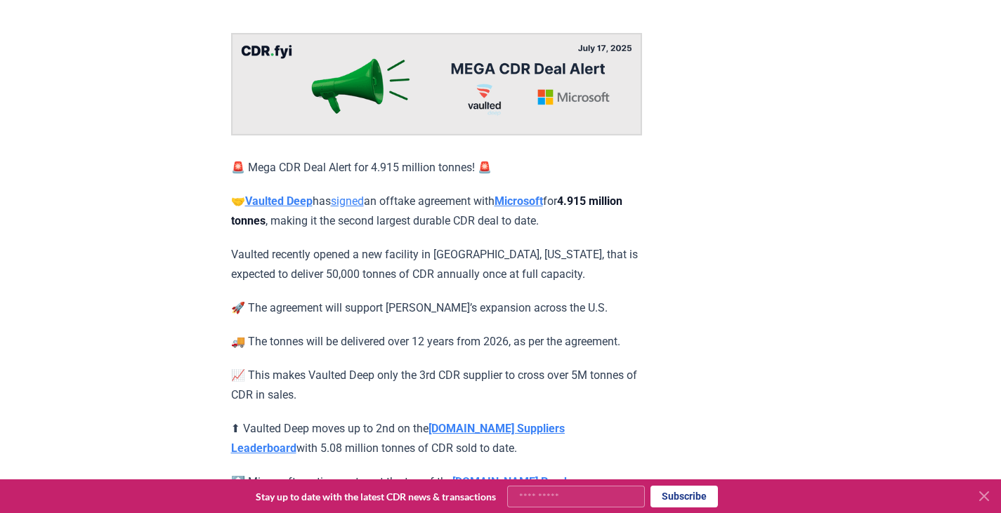
click at [402, 208] on p "🤝 Vaulted Deep has signed an offtake agreement with Microsoft for 4.915 million…" at bounding box center [436, 211] width 411 height 39
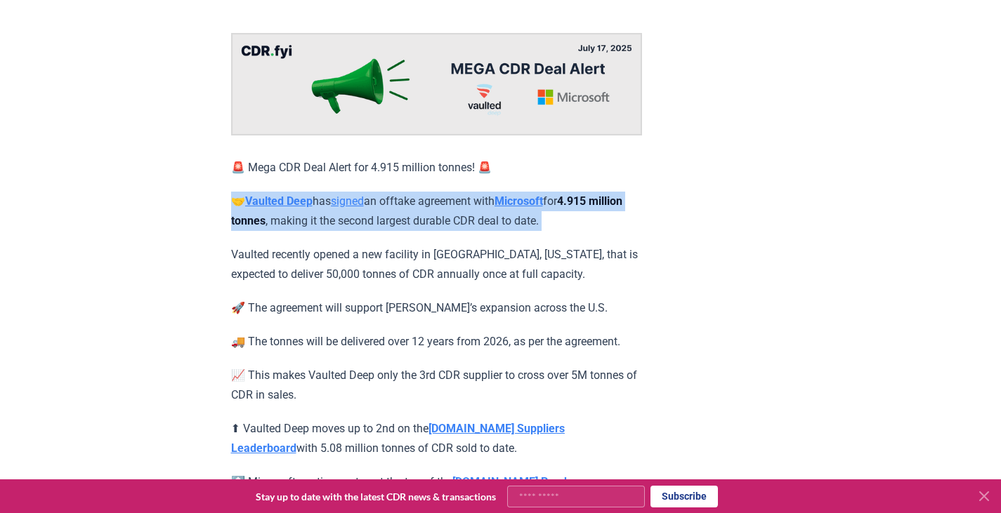
click at [402, 208] on p "🤝 Vaulted Deep has signed an offtake agreement with Microsoft for 4.915 million…" at bounding box center [436, 211] width 411 height 39
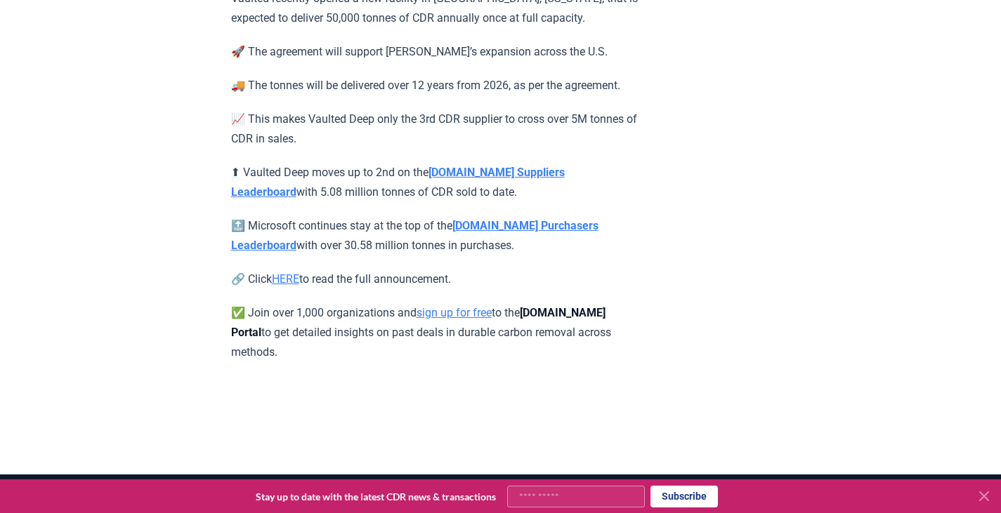
scroll to position [376, 0]
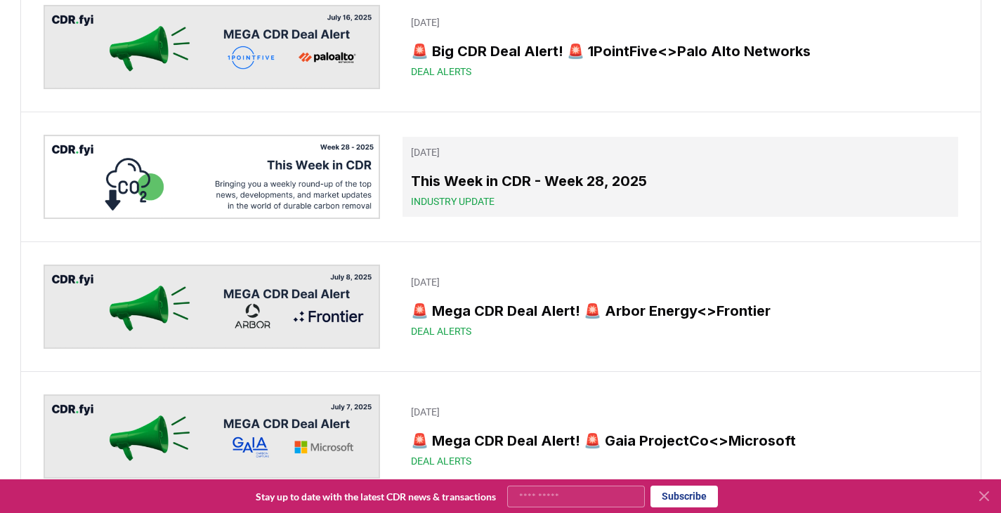
scroll to position [1425, 0]
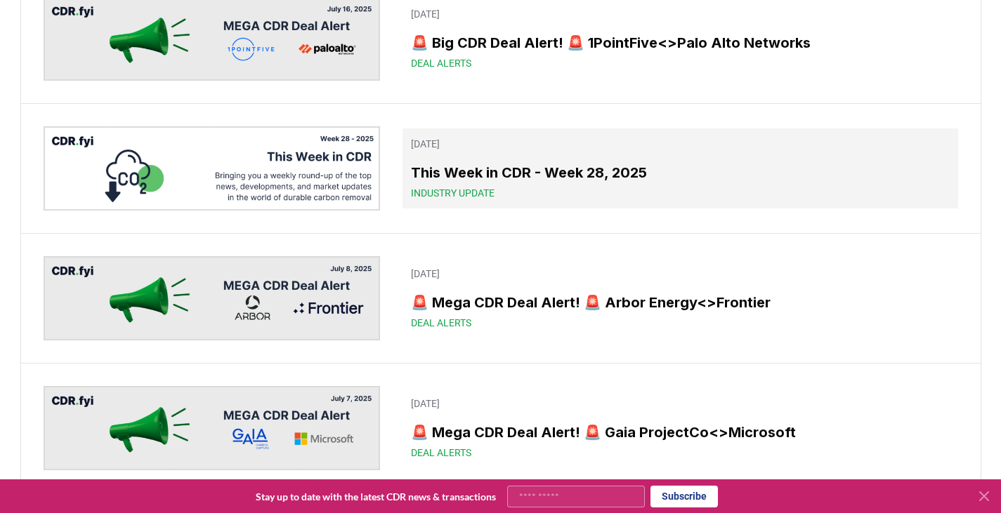
click at [508, 157] on link "July 11, 2025 This Week in CDR - Week 28, 2025 Industry Update" at bounding box center [679, 168] width 555 height 80
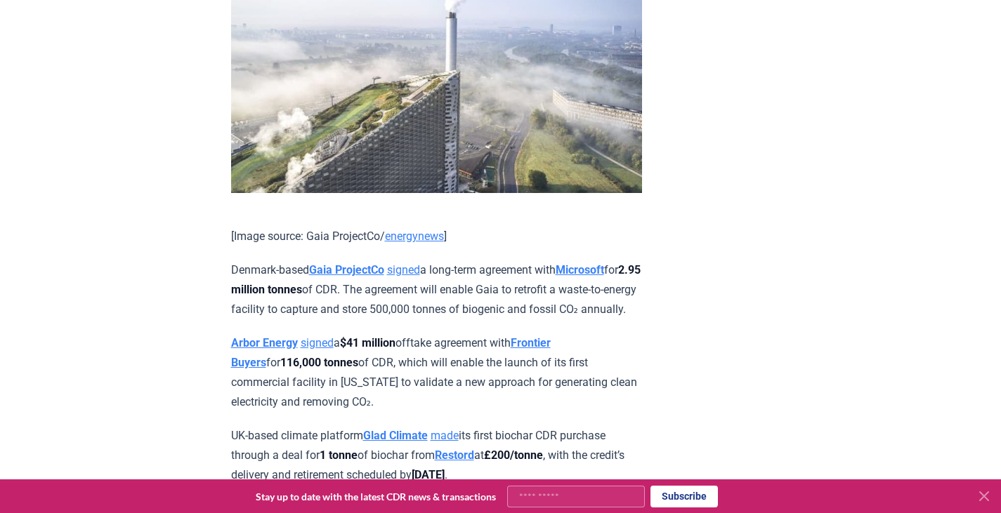
scroll to position [1005, 0]
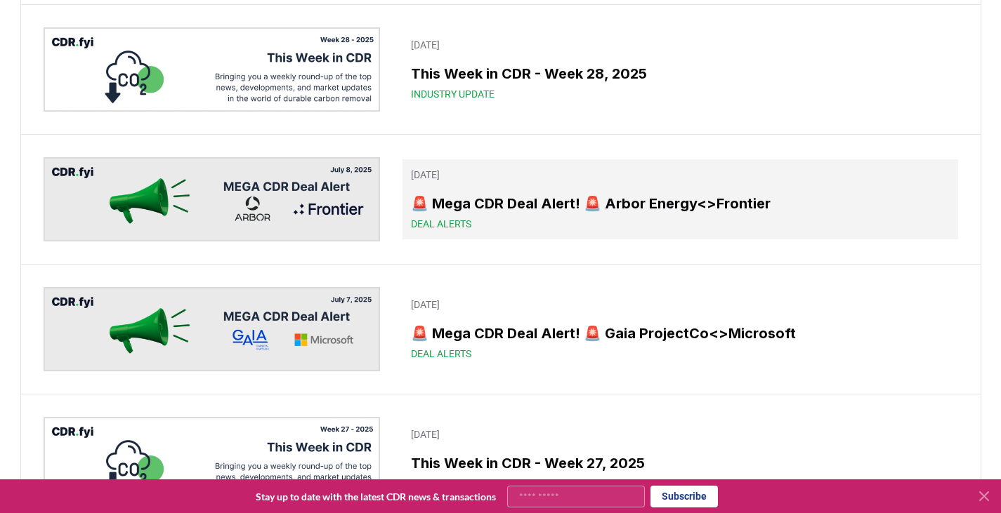
scroll to position [1642, 0]
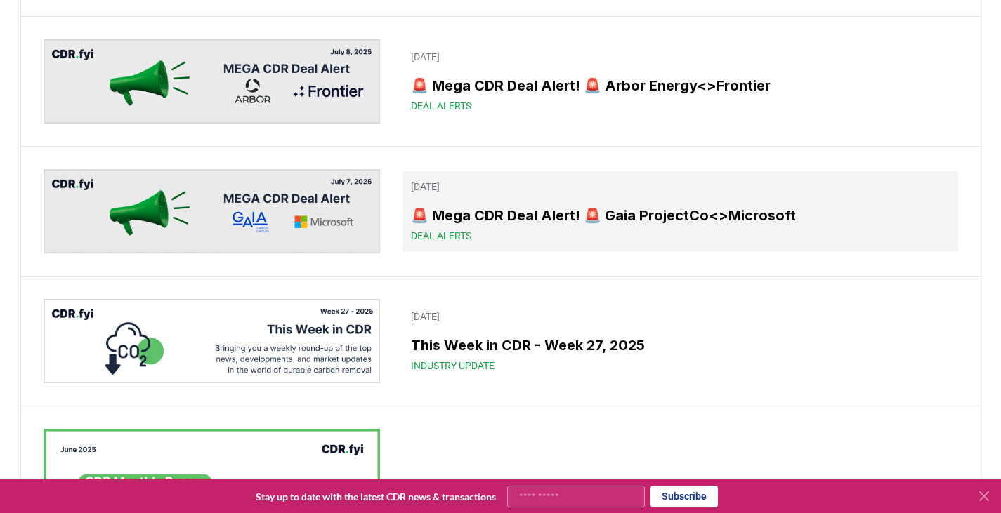
click at [515, 214] on h3 "🚨 Mega CDR Deal Alert! 🚨 Gaia ProjectCo<>Microsoft" at bounding box center [680, 215] width 538 height 21
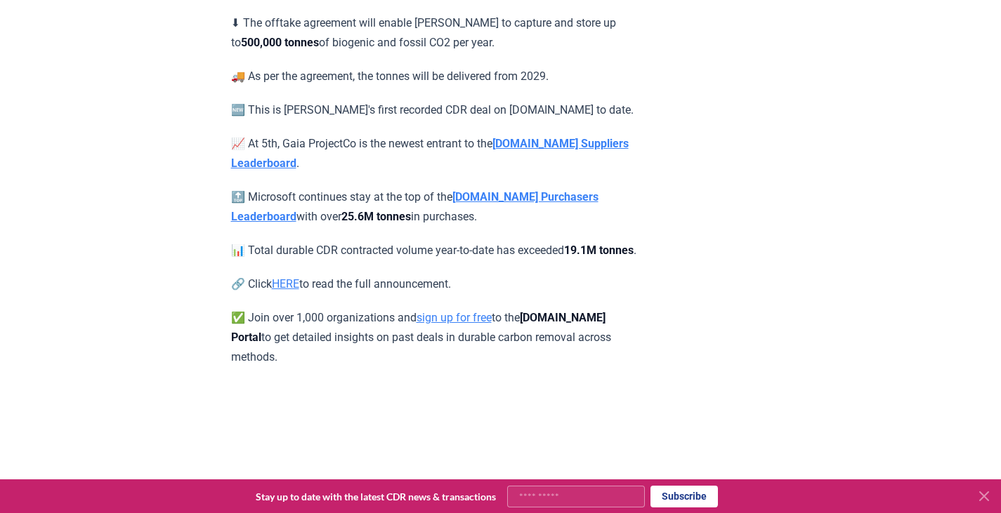
scroll to position [473, 0]
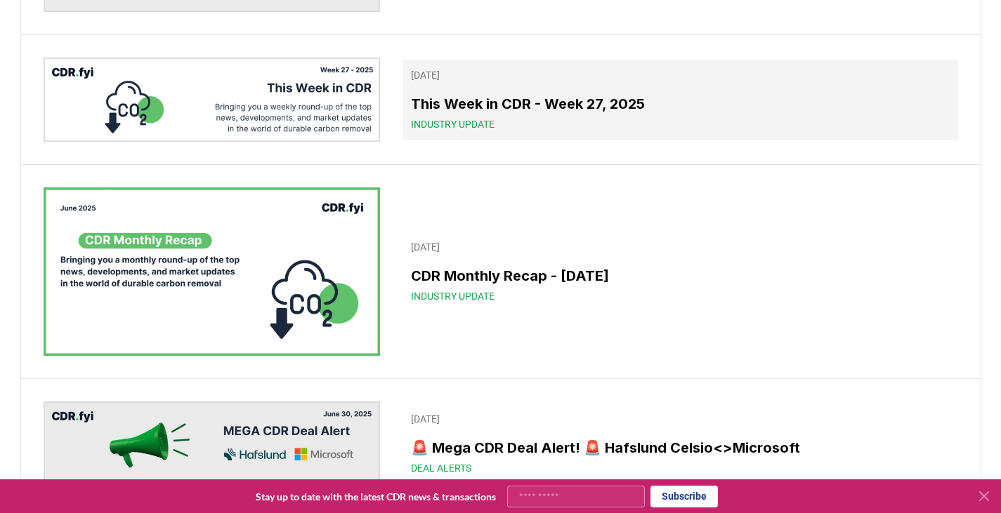
scroll to position [1884, 0]
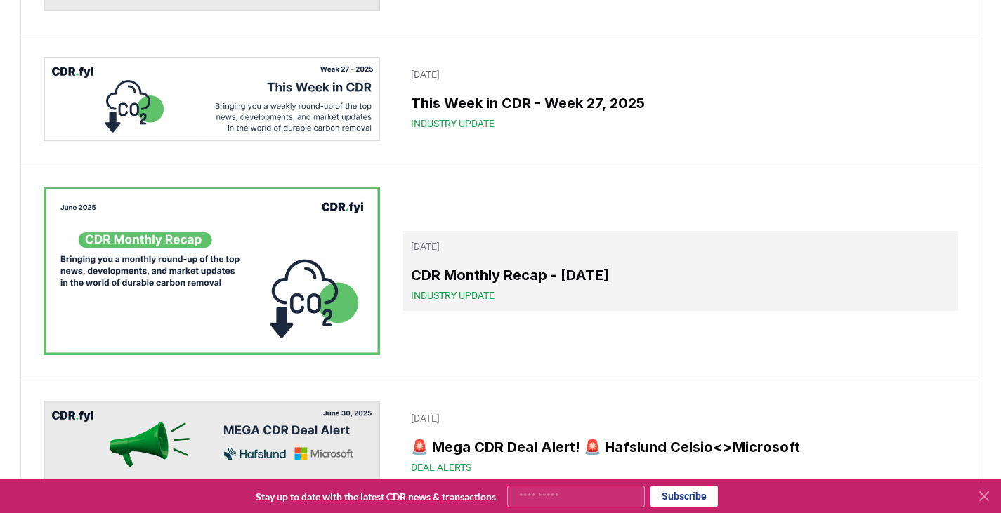
click at [503, 251] on p "July 03, 2025" at bounding box center [680, 246] width 538 height 14
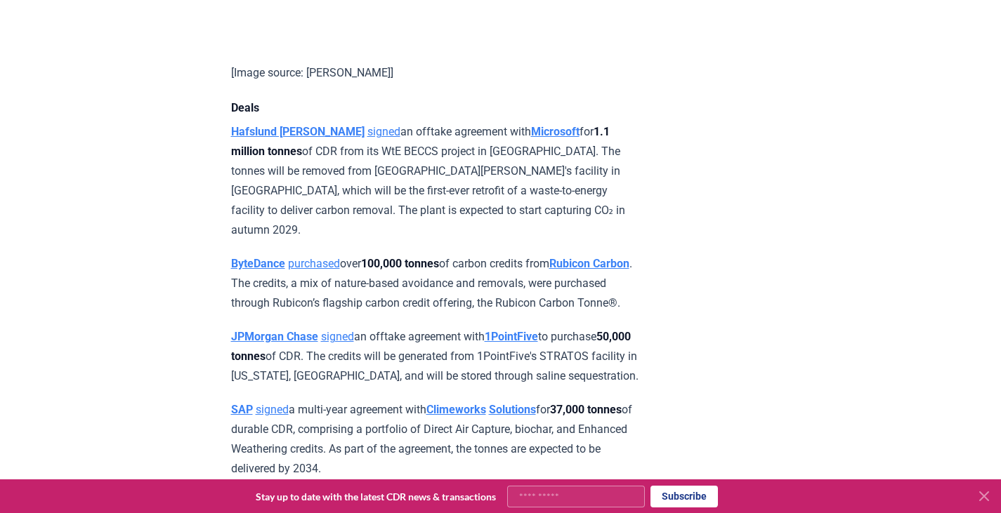
scroll to position [1339, 0]
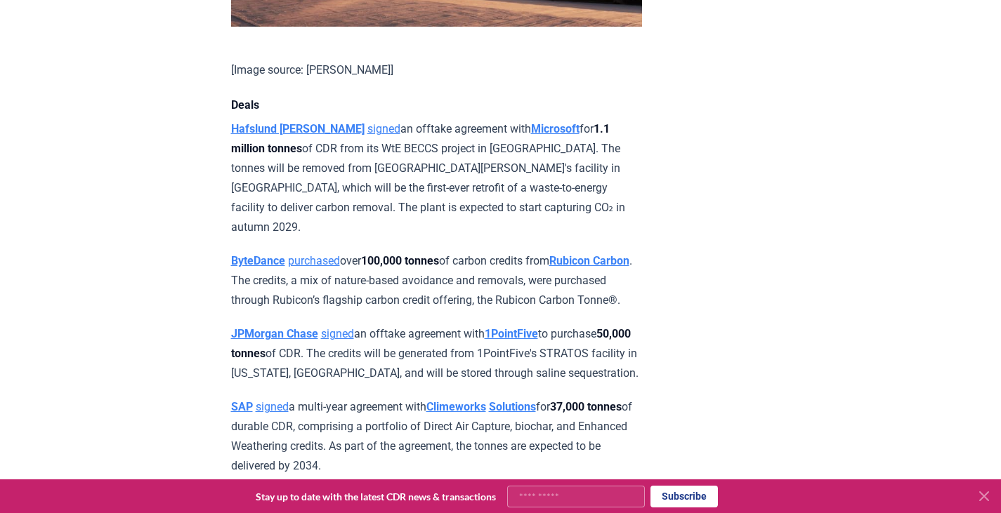
click at [411, 324] on p "JPMorgan Chase signed an offtake agreement with 1PointFive to purchase 50,000 t…" at bounding box center [436, 353] width 411 height 59
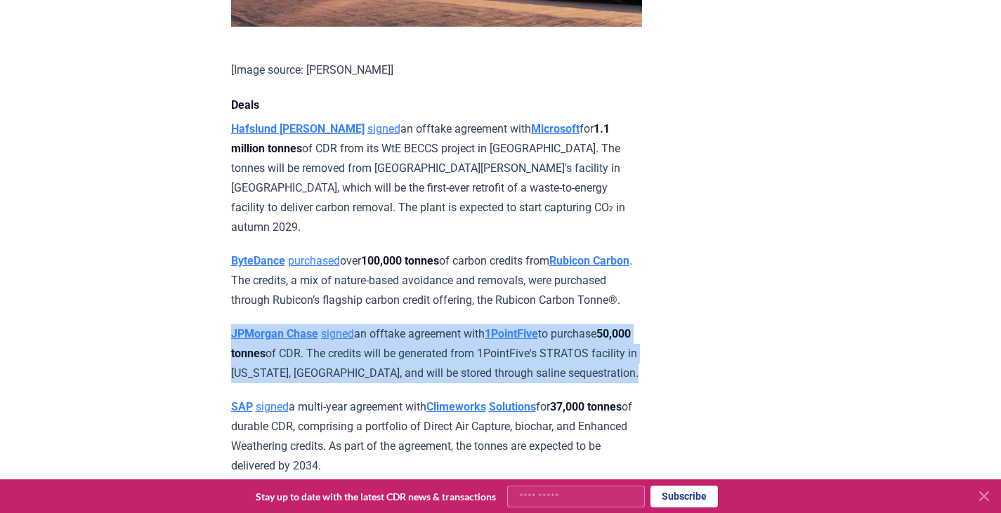
click at [411, 324] on p "JPMorgan Chase signed an offtake agreement with 1PointFive to purchase 50,000 t…" at bounding box center [436, 353] width 411 height 59
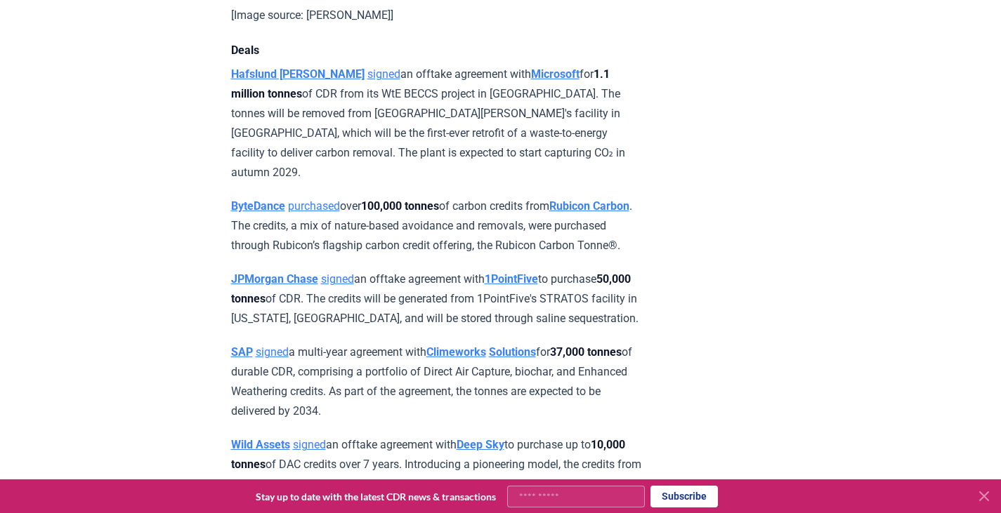
scroll to position [1396, 0]
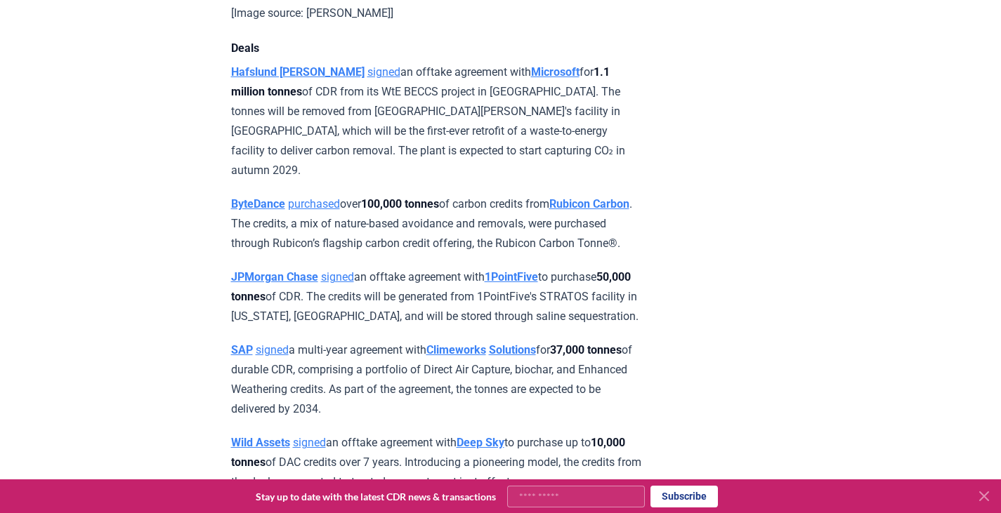
click at [390, 341] on p "SAP signed a multi-year agreement with Climeworks Solutions for 37,000 tonnes o…" at bounding box center [436, 380] width 411 height 79
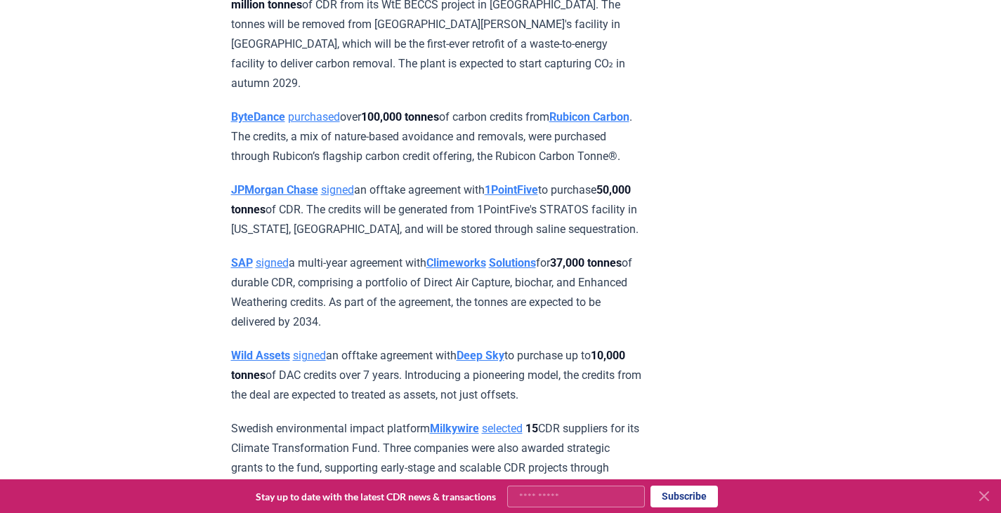
click at [390, 346] on p "Wild Assets signed an offtake agreement with Deep Sky to purchase up to 10,000 …" at bounding box center [436, 375] width 411 height 59
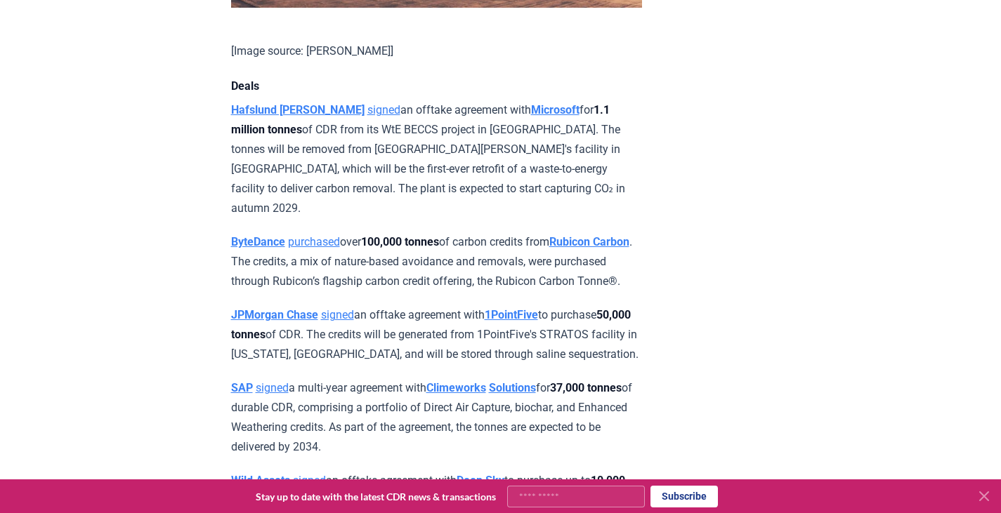
scroll to position [1349, 0]
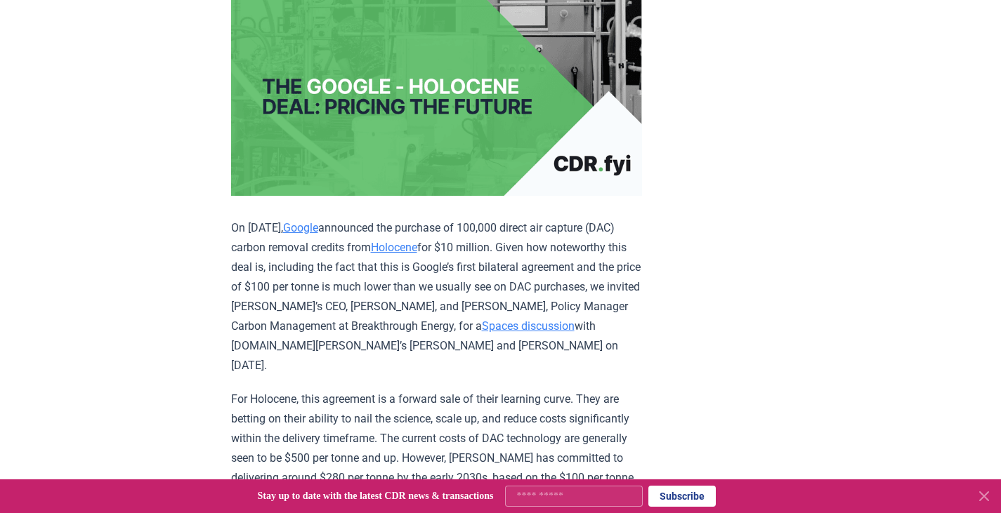
scroll to position [265, 0]
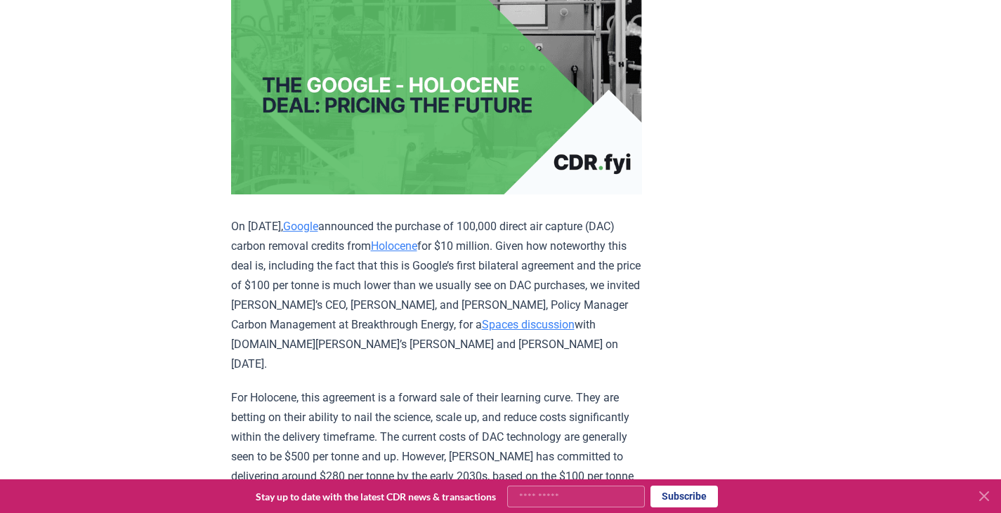
click at [402, 258] on p "On [DATE], Google announced the purchase of 100,000 direct air capture (DAC) ca…" at bounding box center [436, 295] width 411 height 157
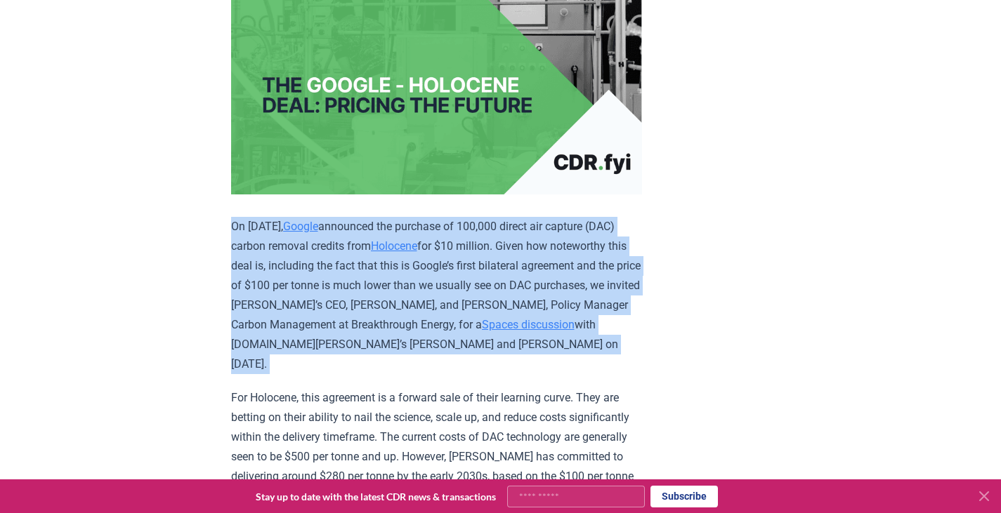
click at [402, 258] on p "On Sep 10, 2024, Google announced the purchase of 100,000 direct air capture (D…" at bounding box center [436, 295] width 411 height 157
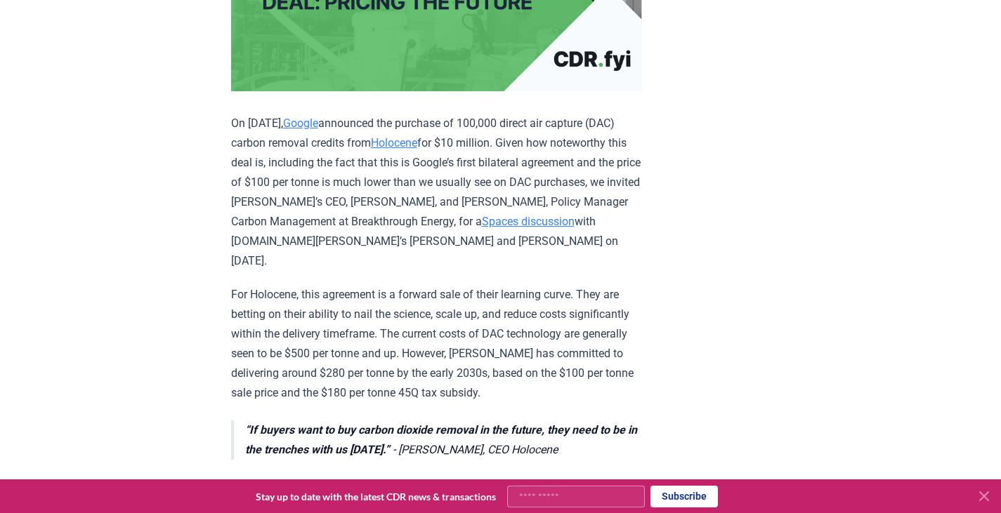
scroll to position [369, 0]
click at [399, 285] on p "For Holocene, this agreement is a forward sale of their learning curve. They ar…" at bounding box center [436, 344] width 411 height 118
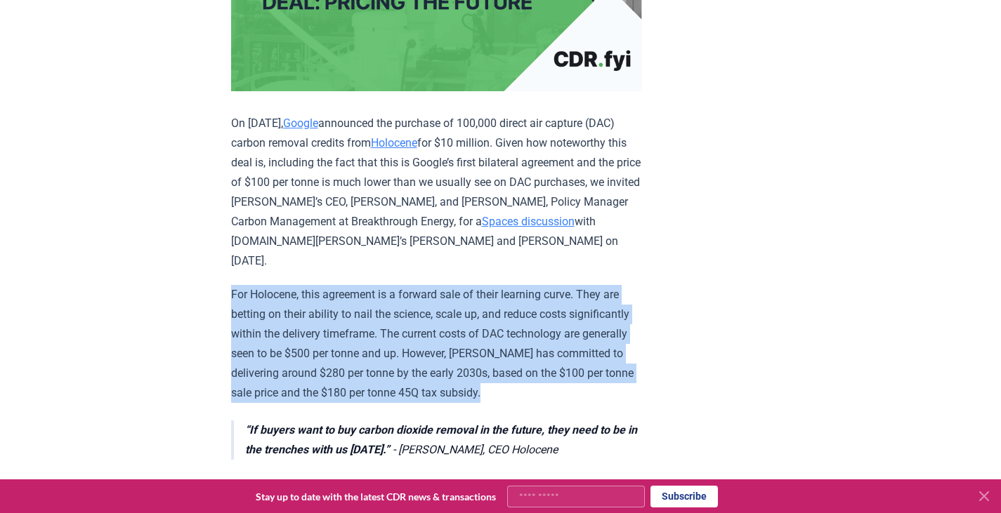
click at [399, 285] on p "For Holocene, this agreement is a forward sale of their learning curve. They ar…" at bounding box center [436, 344] width 411 height 118
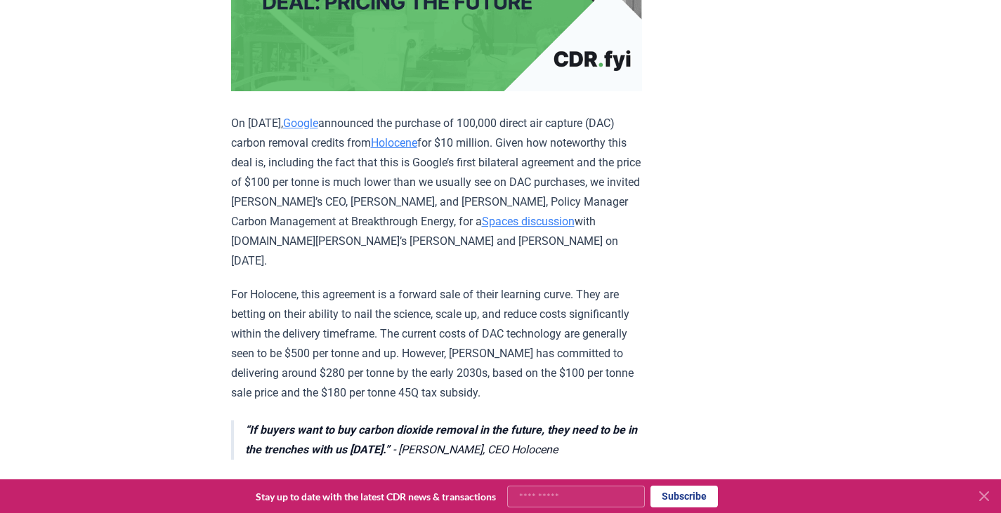
click at [446, 305] on p "For Holocene, this agreement is a forward sale of their learning curve. They ar…" at bounding box center [436, 344] width 411 height 118
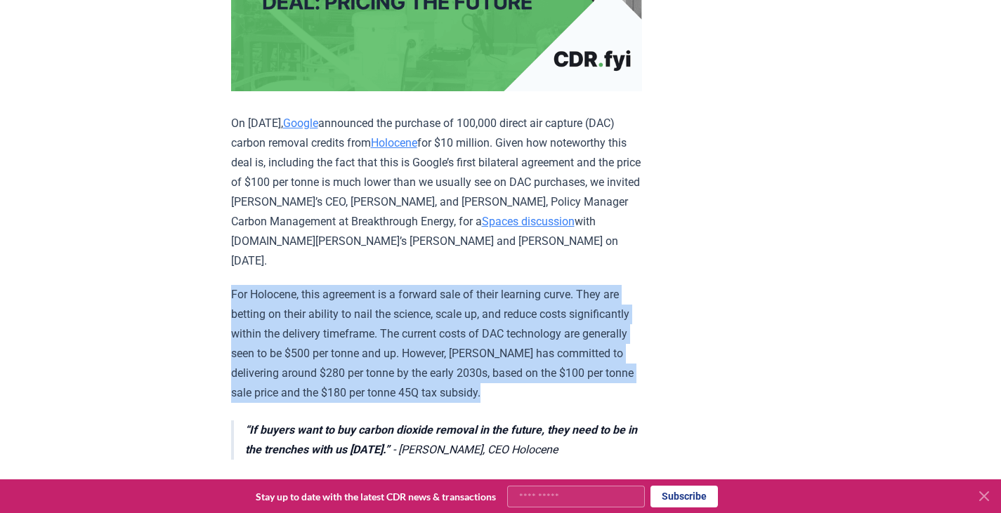
click at [446, 305] on p "For Holocene, this agreement is a forward sale of their learning curve. They ar…" at bounding box center [436, 344] width 411 height 118
click at [420, 313] on p "For Holocene, this agreement is a forward sale of their learning curve. They ar…" at bounding box center [436, 344] width 411 height 118
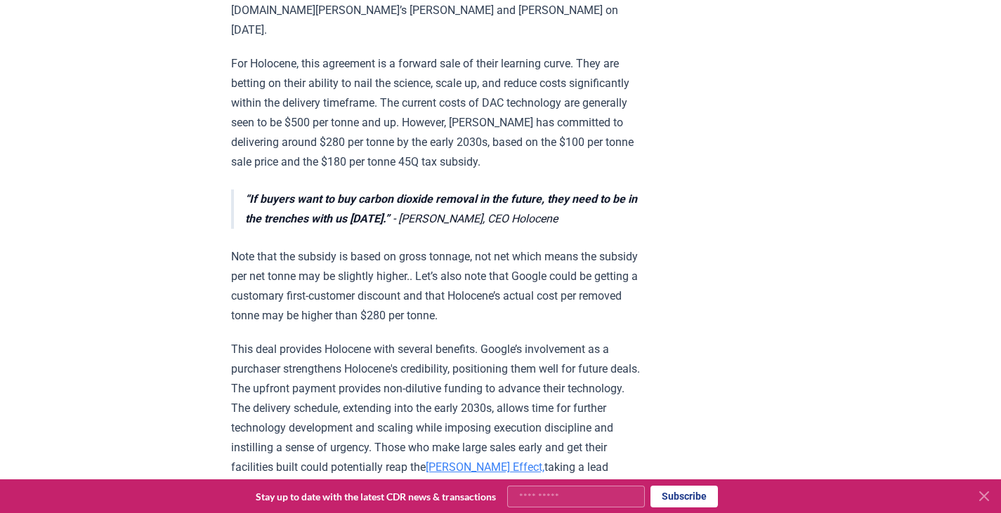
scroll to position [600, 0]
click at [365, 273] on p "Note that the subsidy is based on gross tonnage, not net which means the subsid…" at bounding box center [436, 285] width 411 height 79
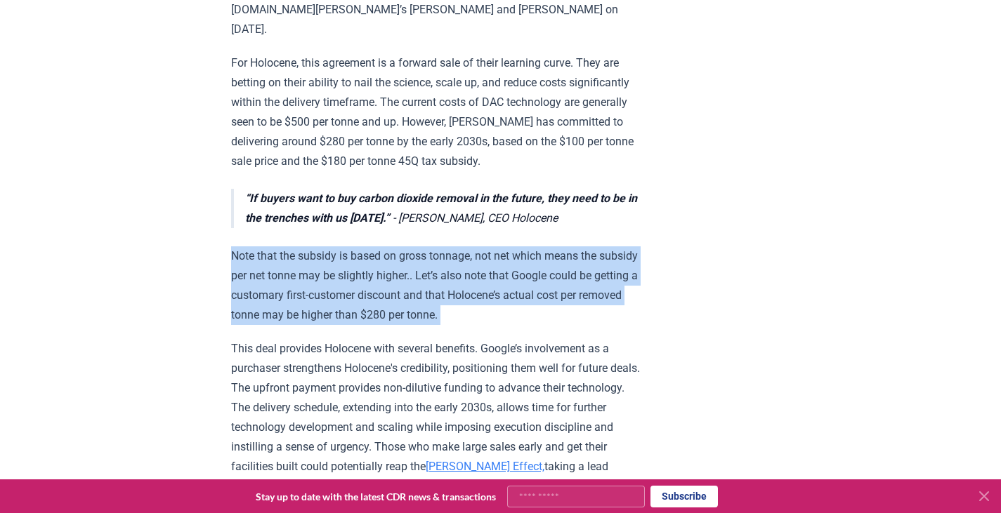
click at [365, 273] on p "Note that the subsidy is based on gross tonnage, not net which means the subsid…" at bounding box center [436, 285] width 411 height 79
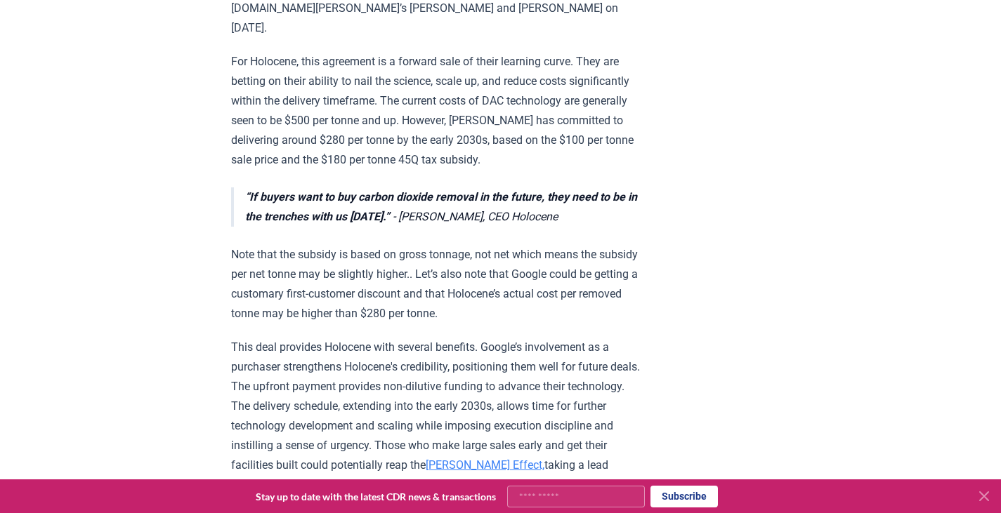
scroll to position [623, 0]
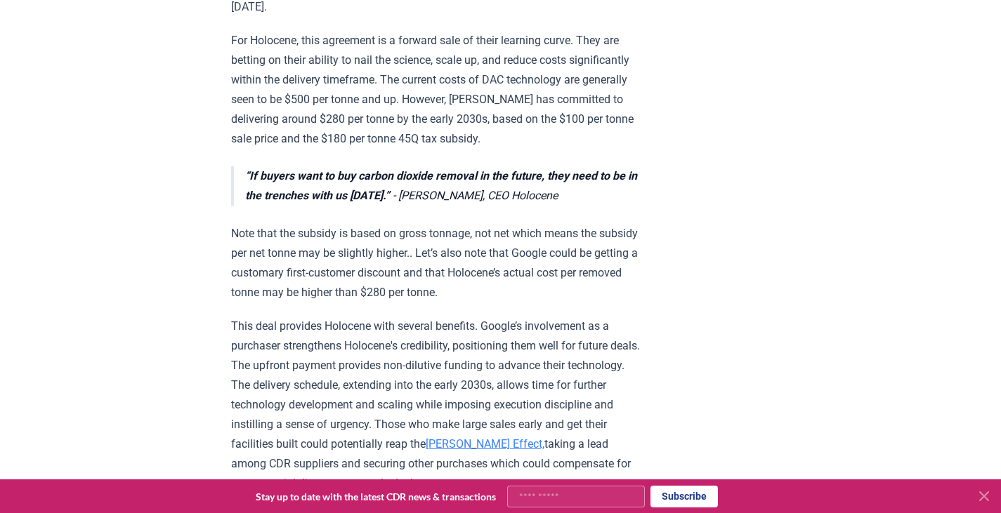
click at [482, 96] on p "For Holocene, this agreement is a forward sale of their learning curve. They ar…" at bounding box center [436, 90] width 411 height 118
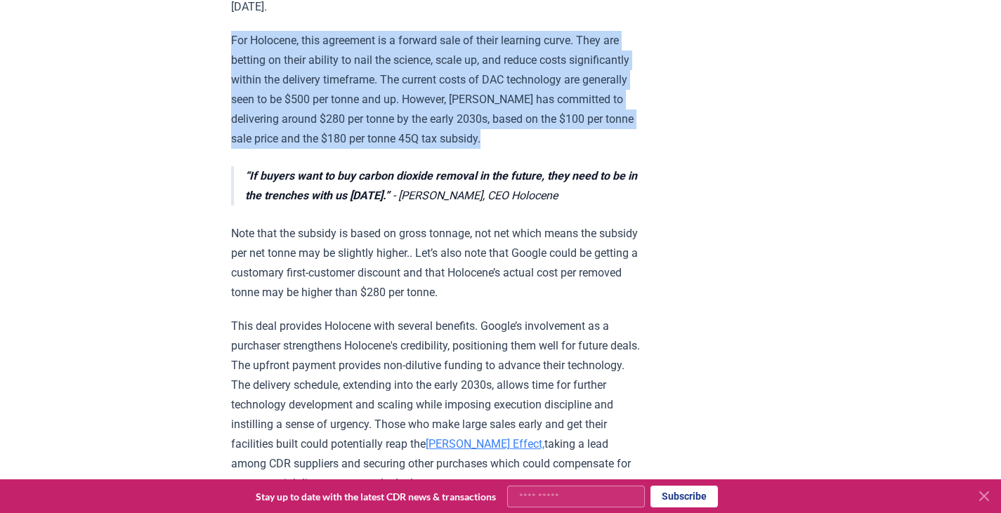
click at [482, 96] on p "For Holocene, this agreement is a forward sale of their learning curve. They ar…" at bounding box center [436, 90] width 411 height 118
click at [439, 119] on p "For Holocene, this agreement is a forward sale of their learning curve. They ar…" at bounding box center [436, 90] width 411 height 118
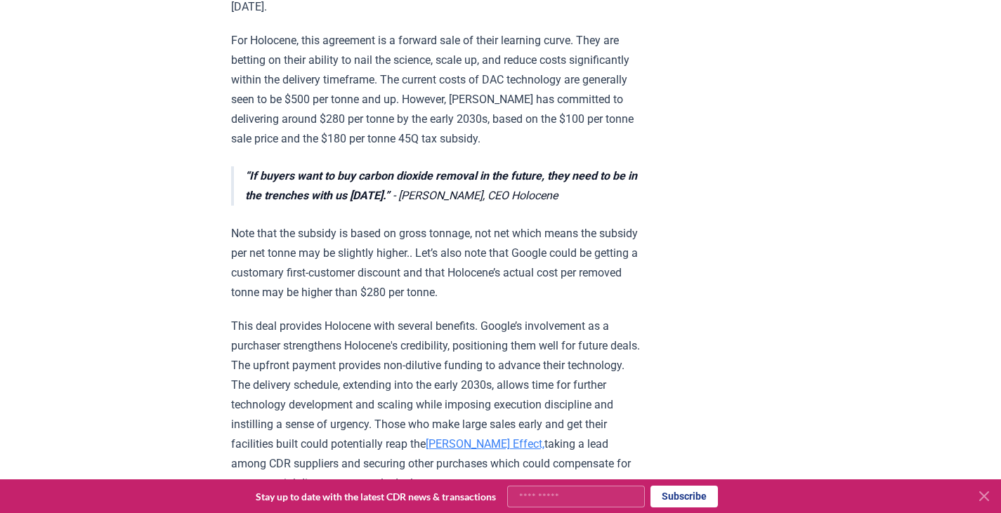
click at [442, 117] on p "For Holocene, this agreement is a forward sale of their learning curve. They ar…" at bounding box center [436, 90] width 411 height 118
click at [428, 112] on p "For Holocene, this agreement is a forward sale of their learning curve. They ar…" at bounding box center [436, 90] width 411 height 118
drag, startPoint x: 426, startPoint y: 113, endPoint x: 449, endPoint y: 123, distance: 24.5
click at [449, 123] on p "For Holocene, this agreement is a forward sale of their learning curve. They ar…" at bounding box center [436, 90] width 411 height 118
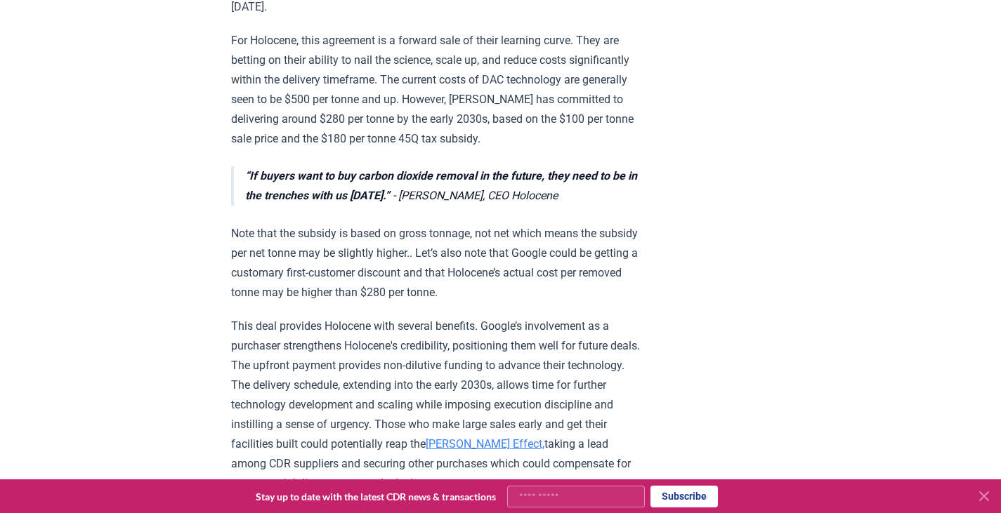
click at [447, 126] on div "On Sep 10, 2024, Google announced the purchase of 100,000 direct air capture (D…" at bounding box center [436, 483] width 411 height 1908
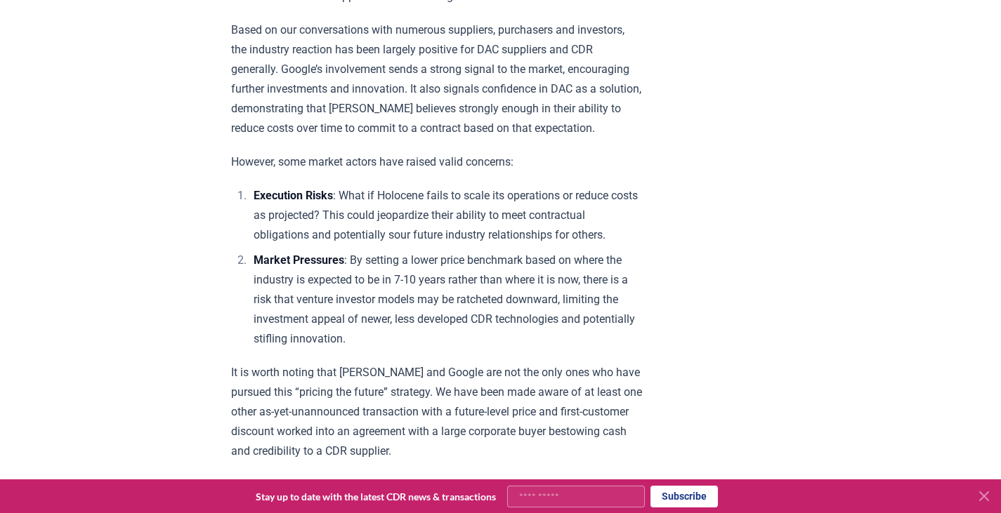
scroll to position [1231, 0]
